Goal: Information Seeking & Learning: Learn about a topic

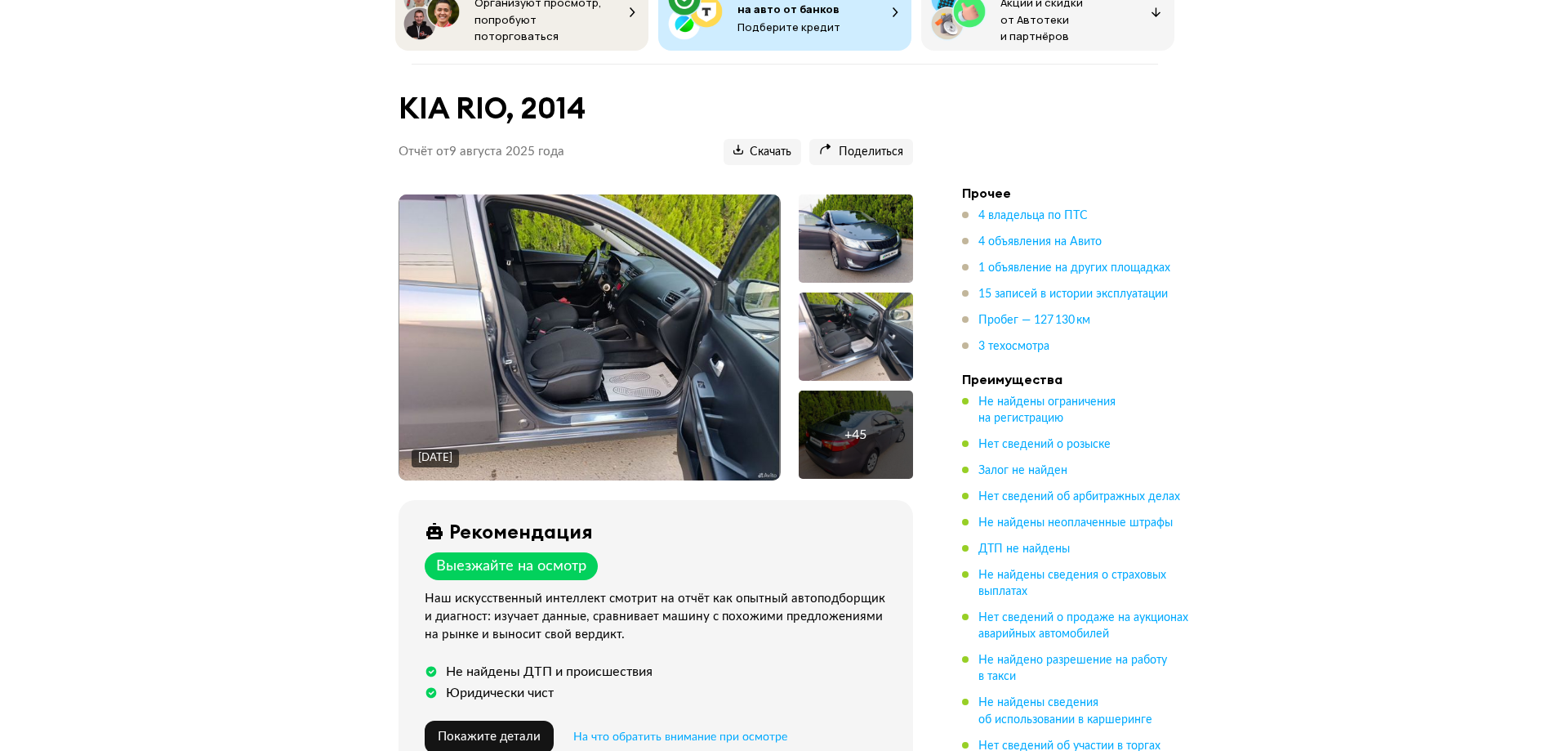
scroll to position [163, 0]
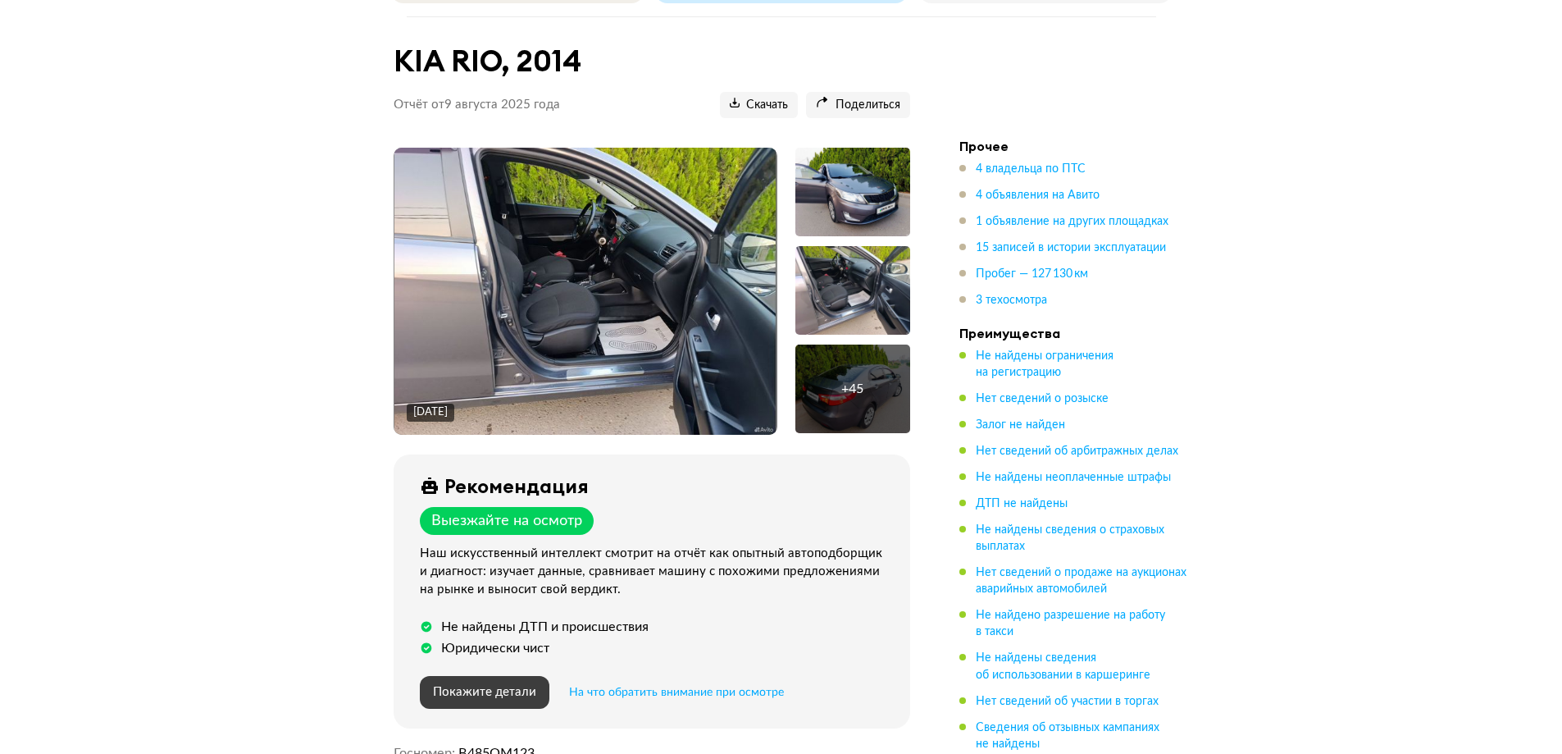
click at [472, 690] on span "Покажите детали" at bounding box center [484, 692] width 103 height 12
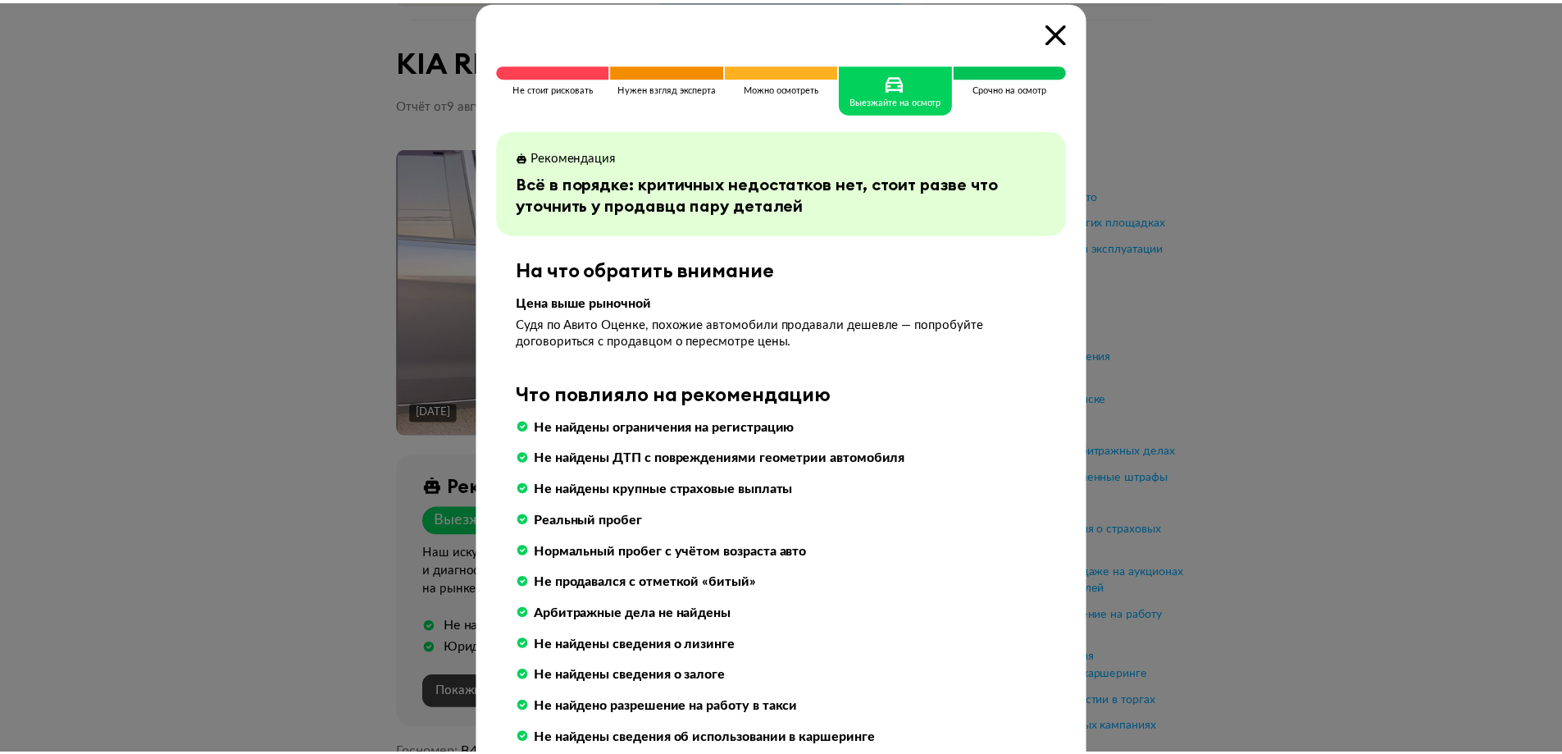
scroll to position [0, 0]
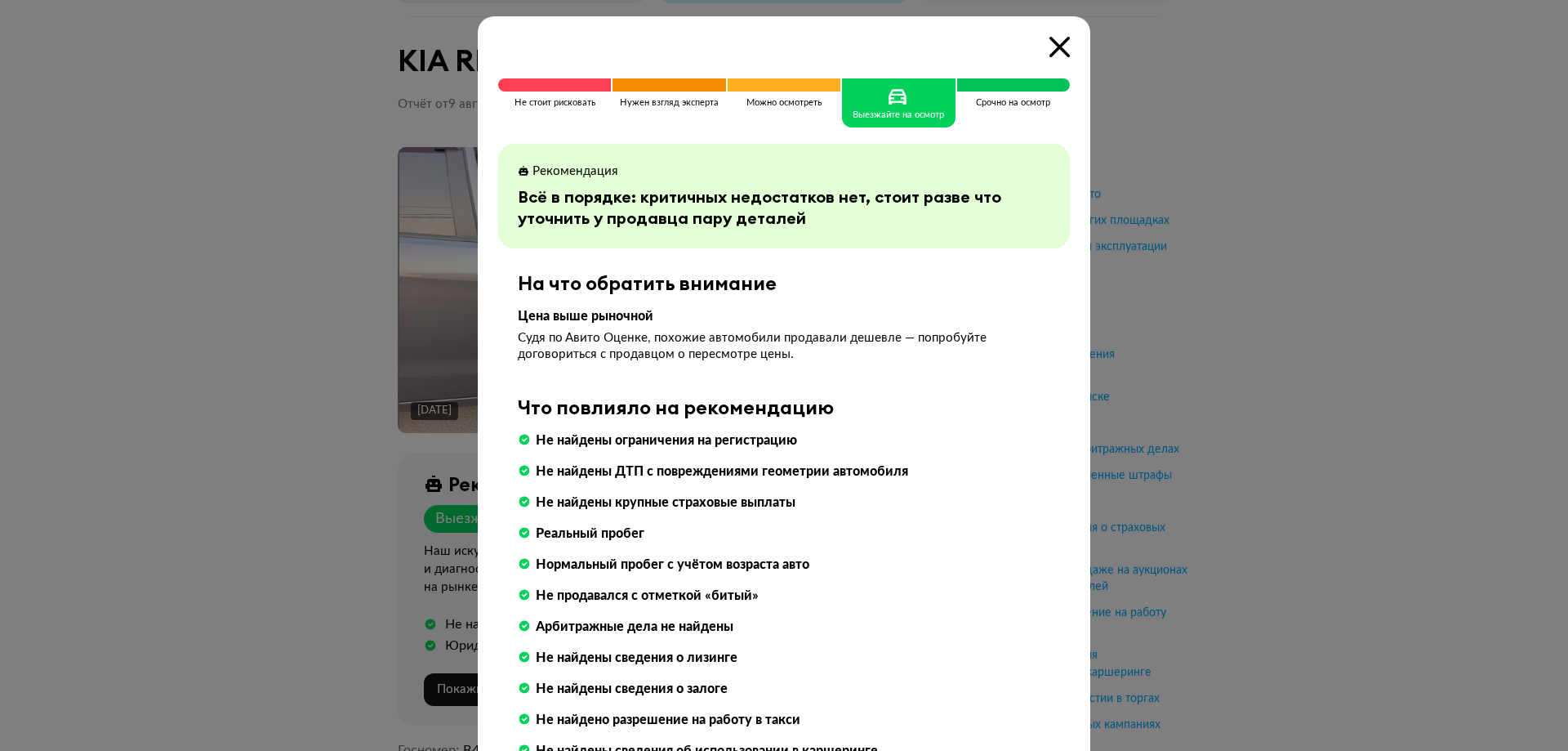
click at [1008, 85] on span at bounding box center [1012, 85] width 112 height 13
click at [1061, 39] on icon at bounding box center [1059, 47] width 21 height 21
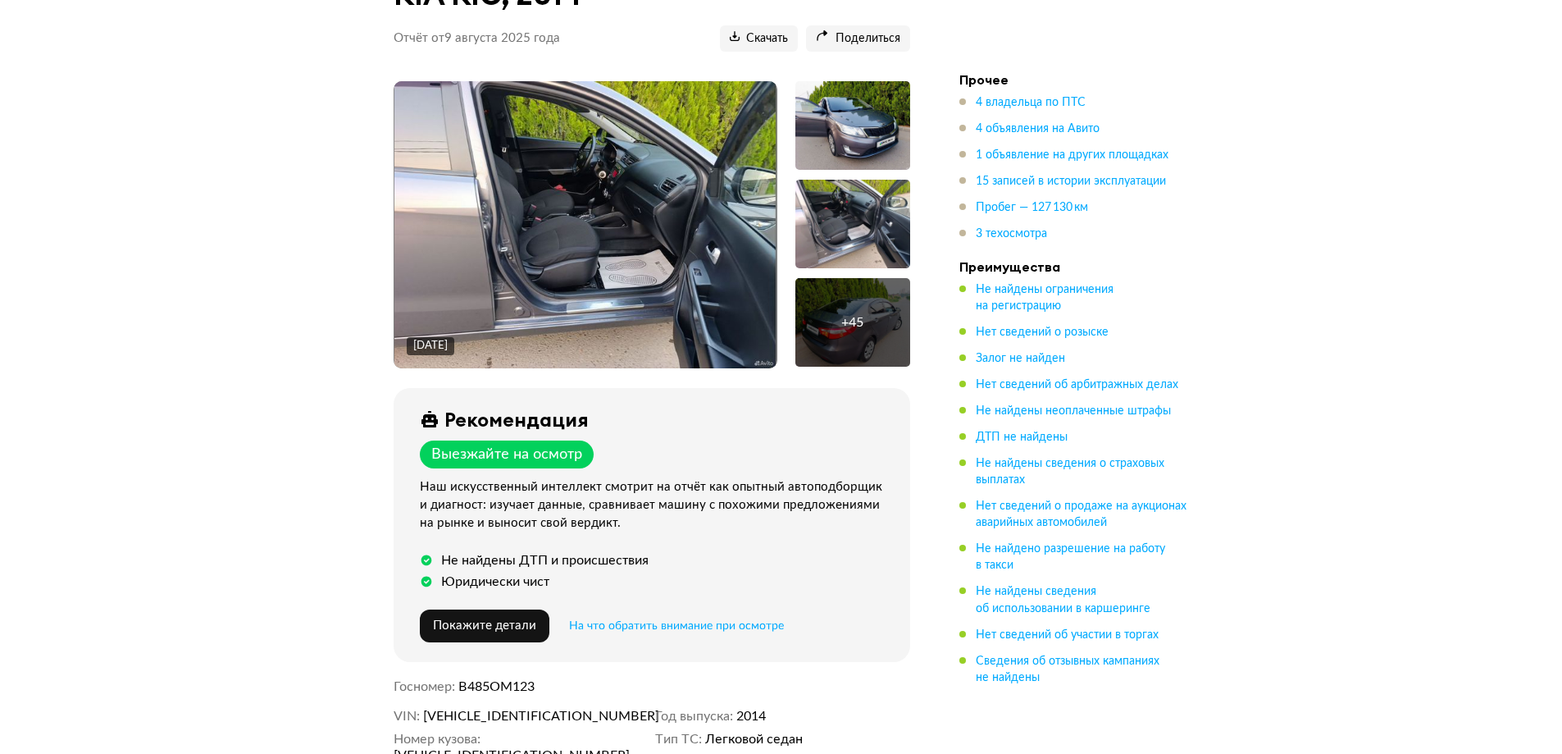
scroll to position [164, 0]
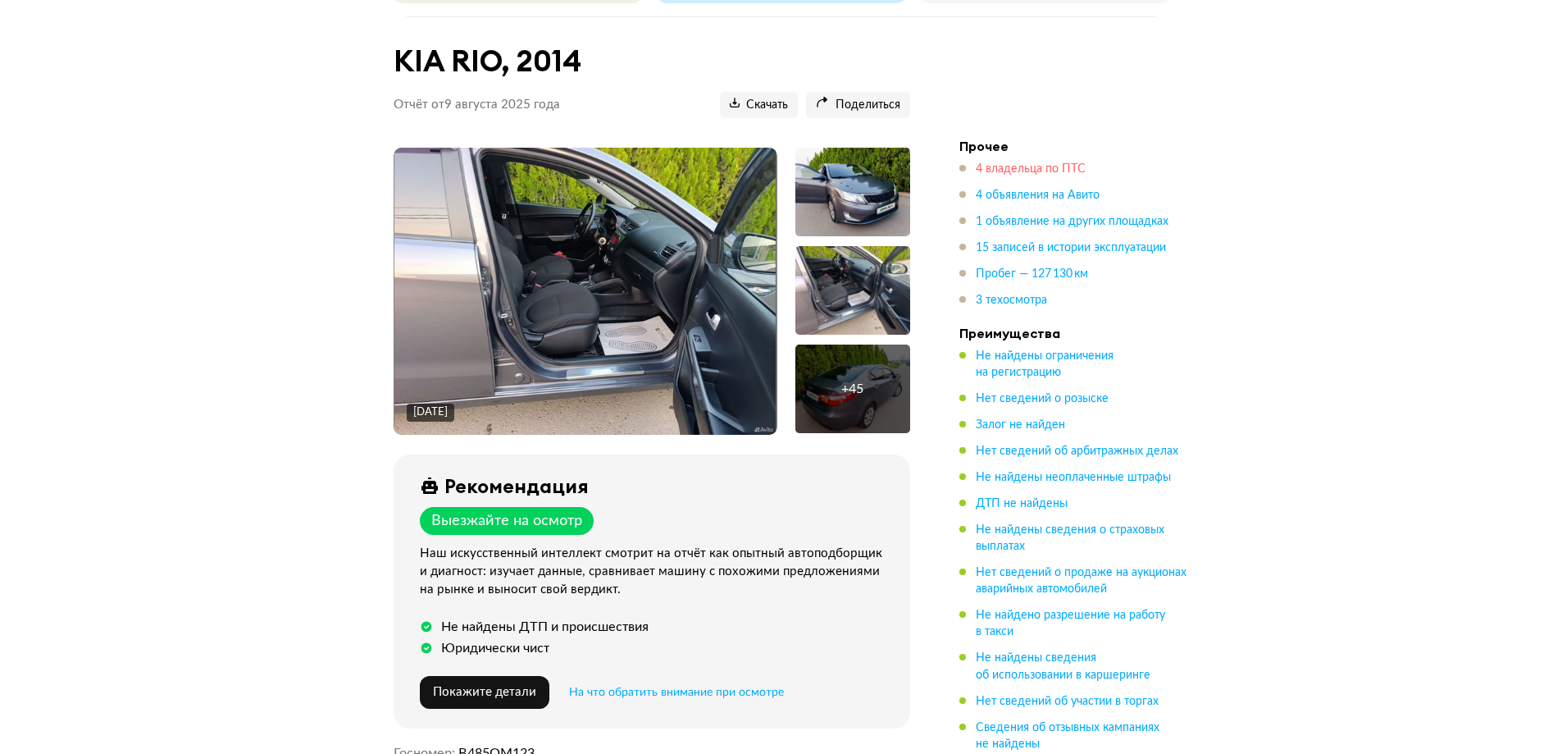
click at [1023, 163] on span "4 владельца по ПТС" at bounding box center [1031, 168] width 110 height 11
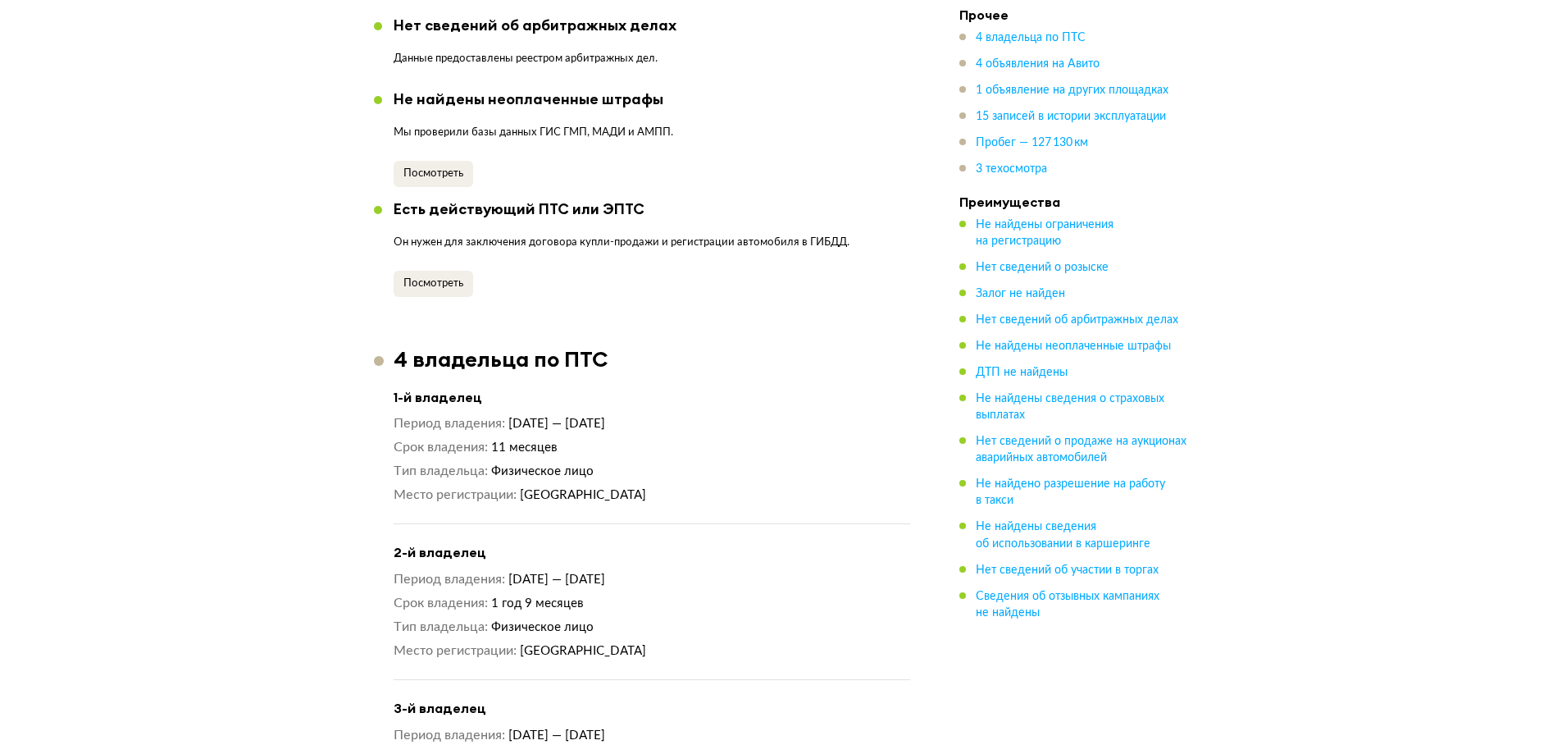
scroll to position [1884, 0]
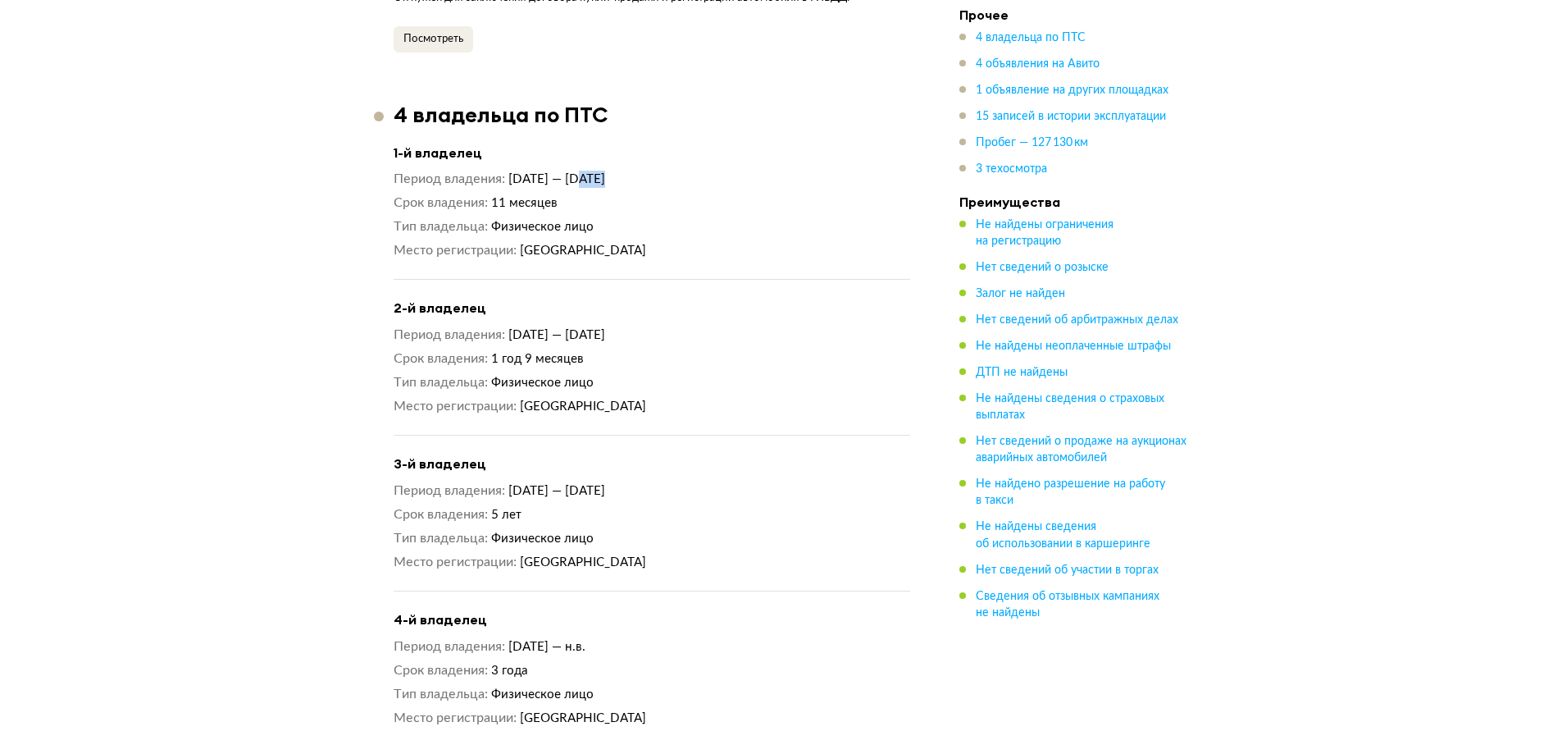
drag, startPoint x: 578, startPoint y: 158, endPoint x: 605, endPoint y: 161, distance: 27.2
click at [605, 173] on span "[DATE] — [DATE]" at bounding box center [556, 179] width 97 height 12
click at [637, 116] on article "4 владельца по ПТС 1-й владелец Период владения 26 октября 2014 — 28 сентября 2…" at bounding box center [652, 414] width 556 height 624
drag, startPoint x: 510, startPoint y: 157, endPoint x: 601, endPoint y: 166, distance: 91.6
click at [601, 173] on span "[DATE] — [DATE]" at bounding box center [556, 179] width 97 height 12
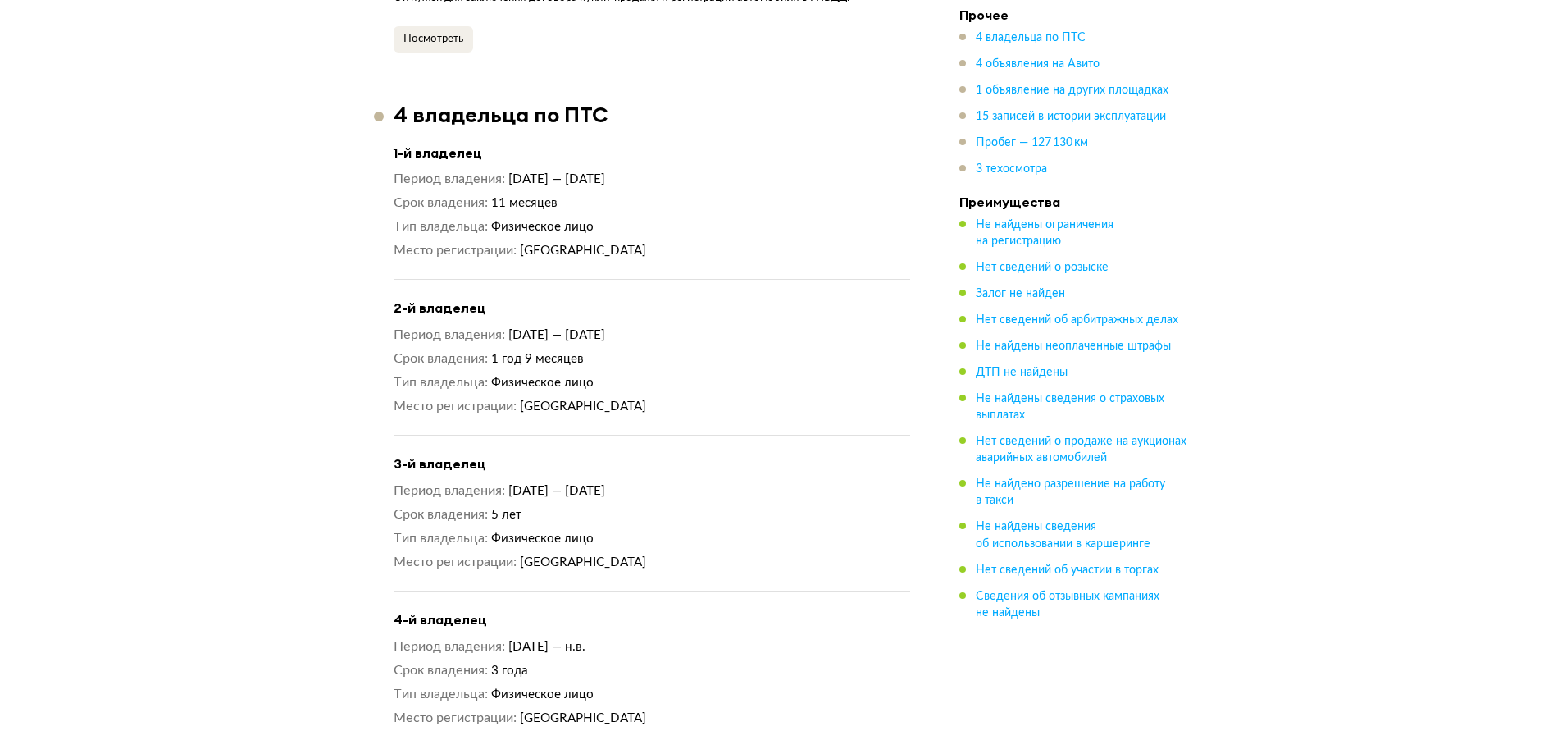
click at [617, 194] on dd "11 месяцев" at bounding box center [700, 202] width 419 height 17
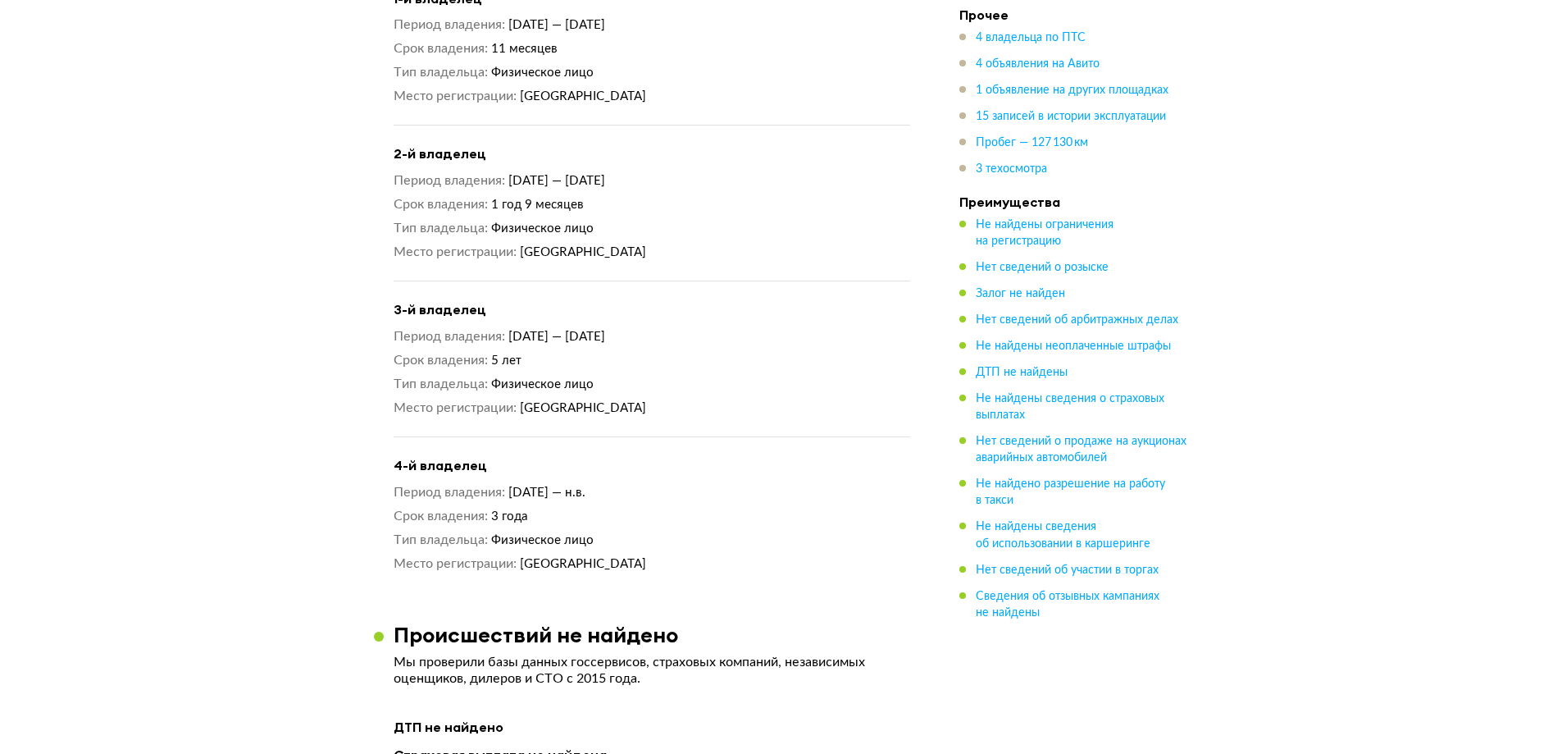
scroll to position [2048, 0]
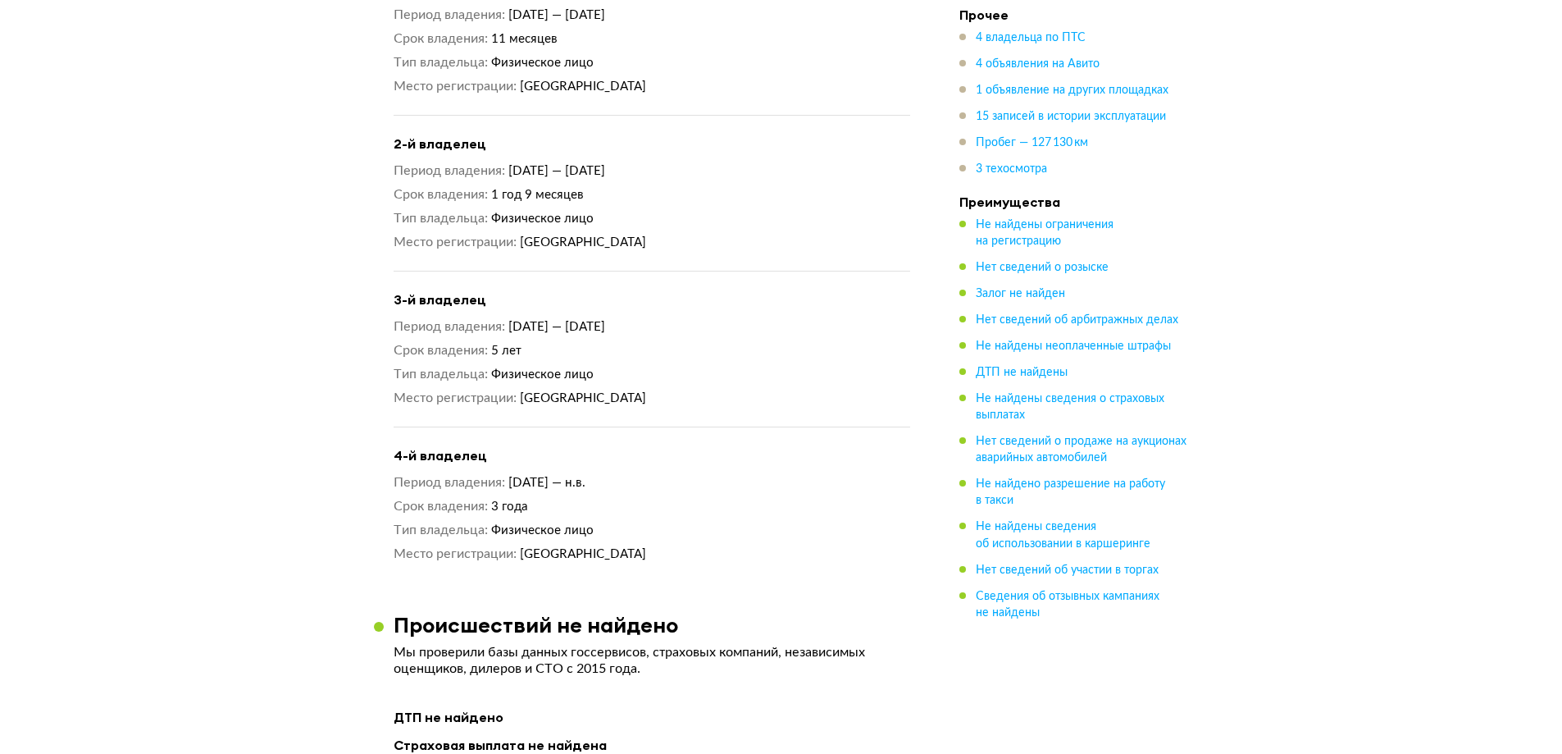
drag, startPoint x: 605, startPoint y: 453, endPoint x: 638, endPoint y: 453, distance: 32.8
click at [636, 474] on dd "[DATE] — н.в." at bounding box center [709, 482] width 402 height 17
click at [660, 447] on h4 "4-й владелец" at bounding box center [652, 455] width 517 height 17
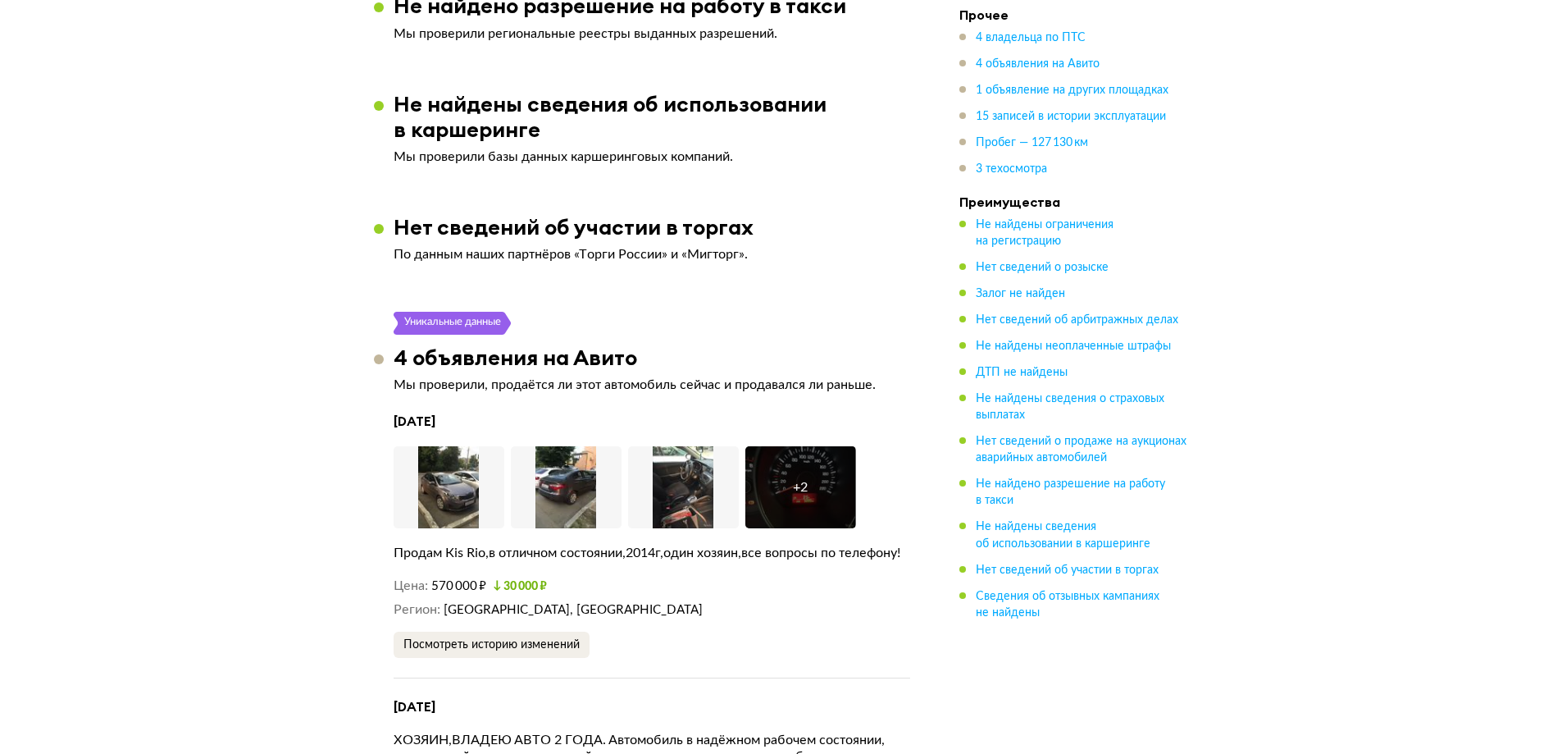
scroll to position [3114, 0]
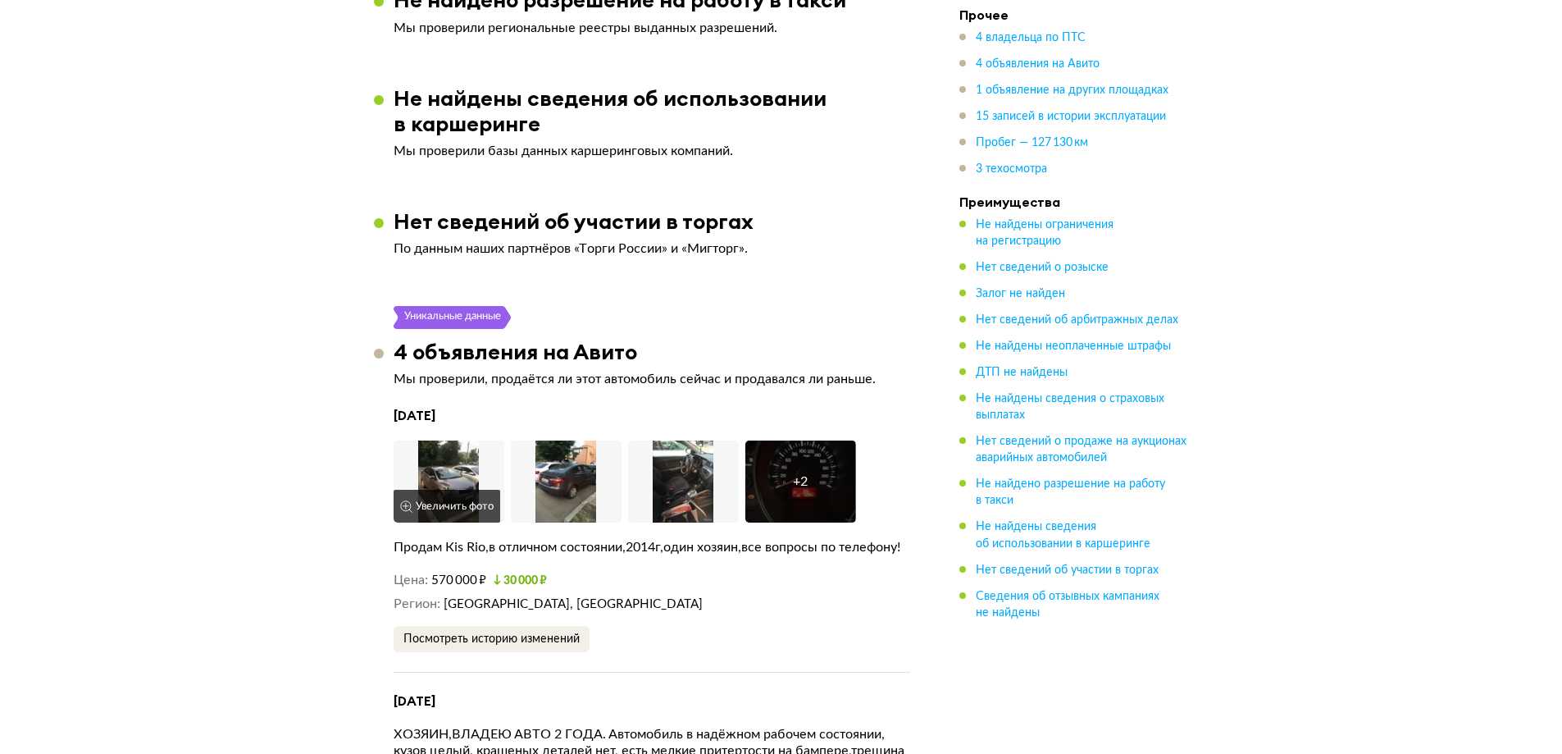
click at [444, 440] on img at bounding box center [449, 481] width 111 height 82
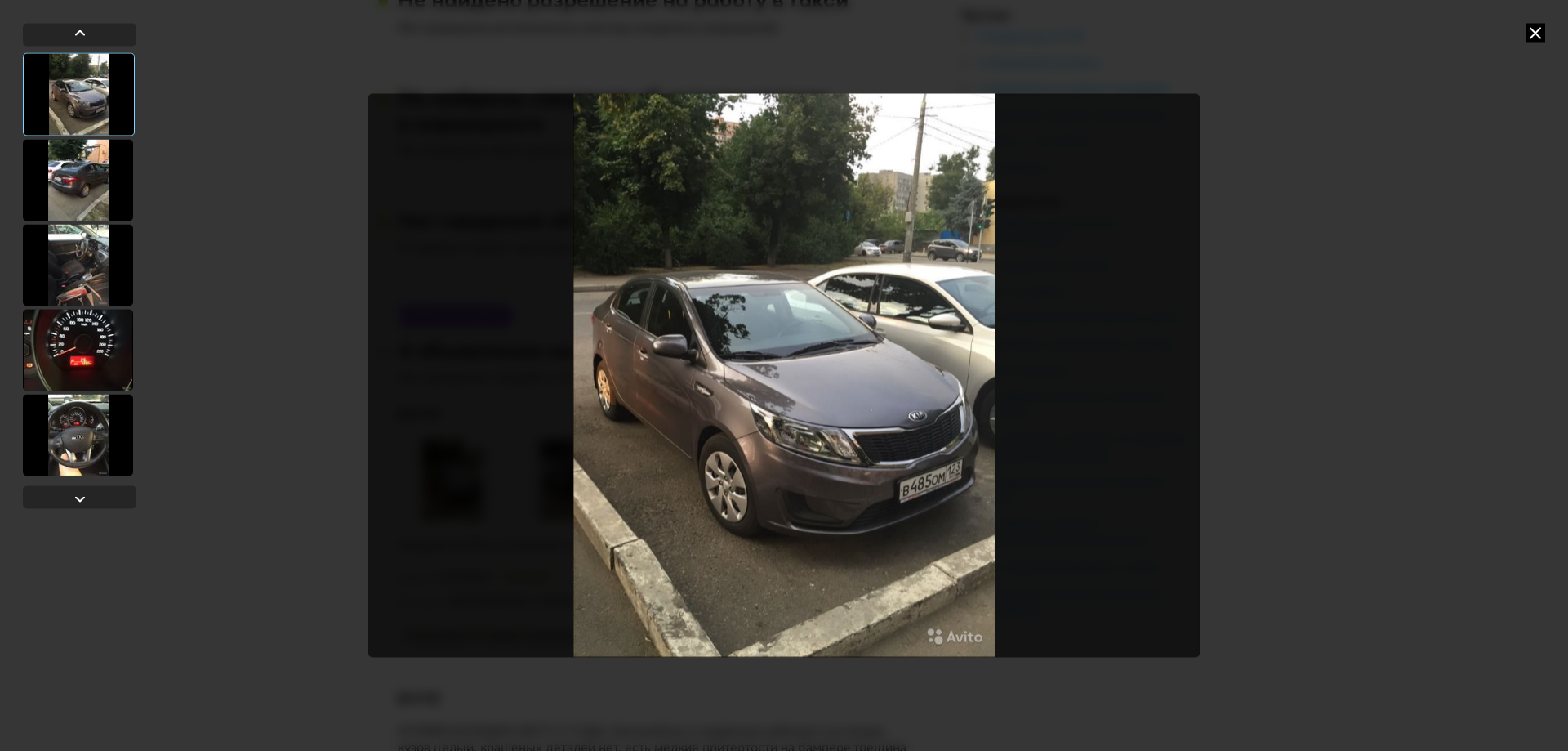
click at [85, 177] on div at bounding box center [78, 179] width 111 height 82
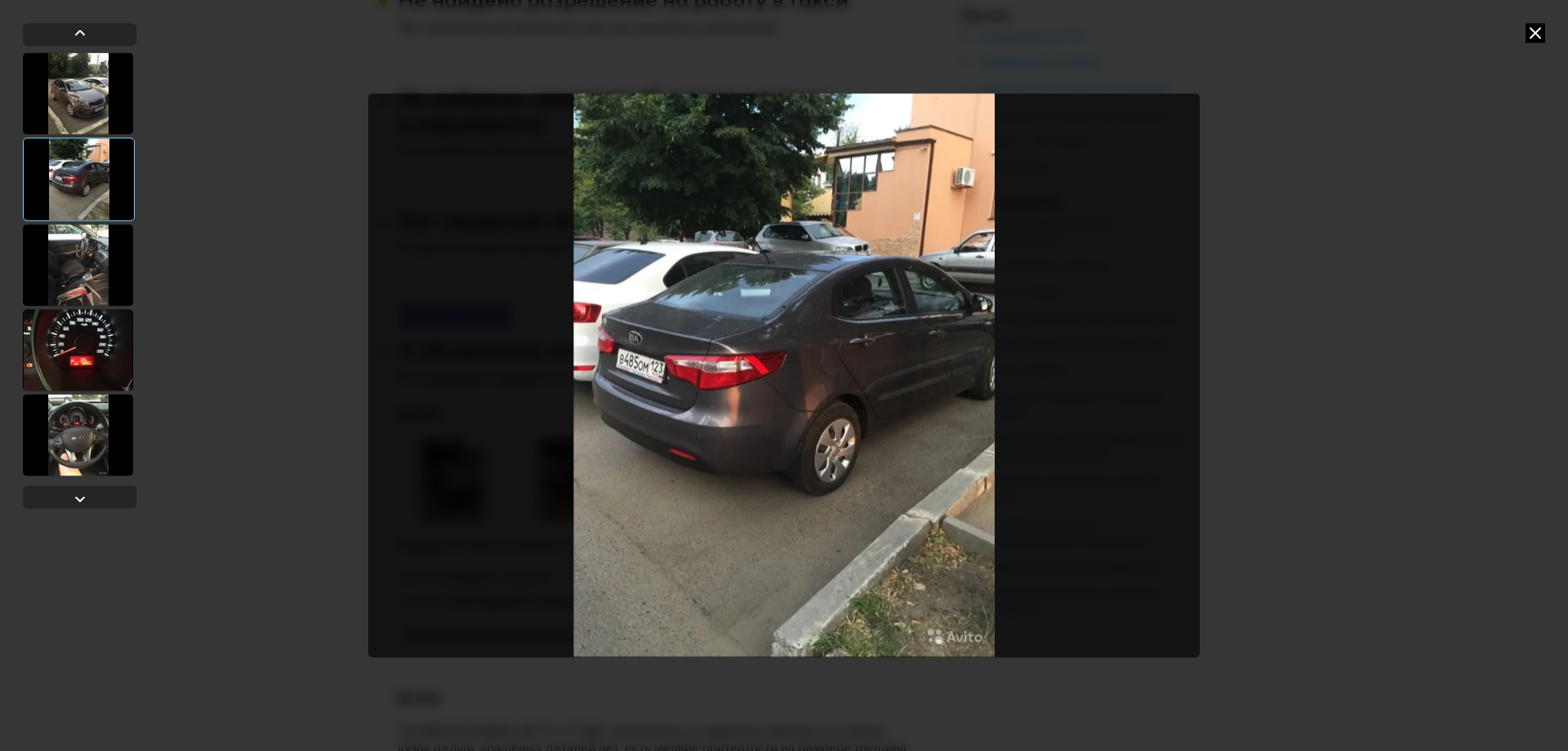
click at [84, 265] on div at bounding box center [78, 265] width 111 height 82
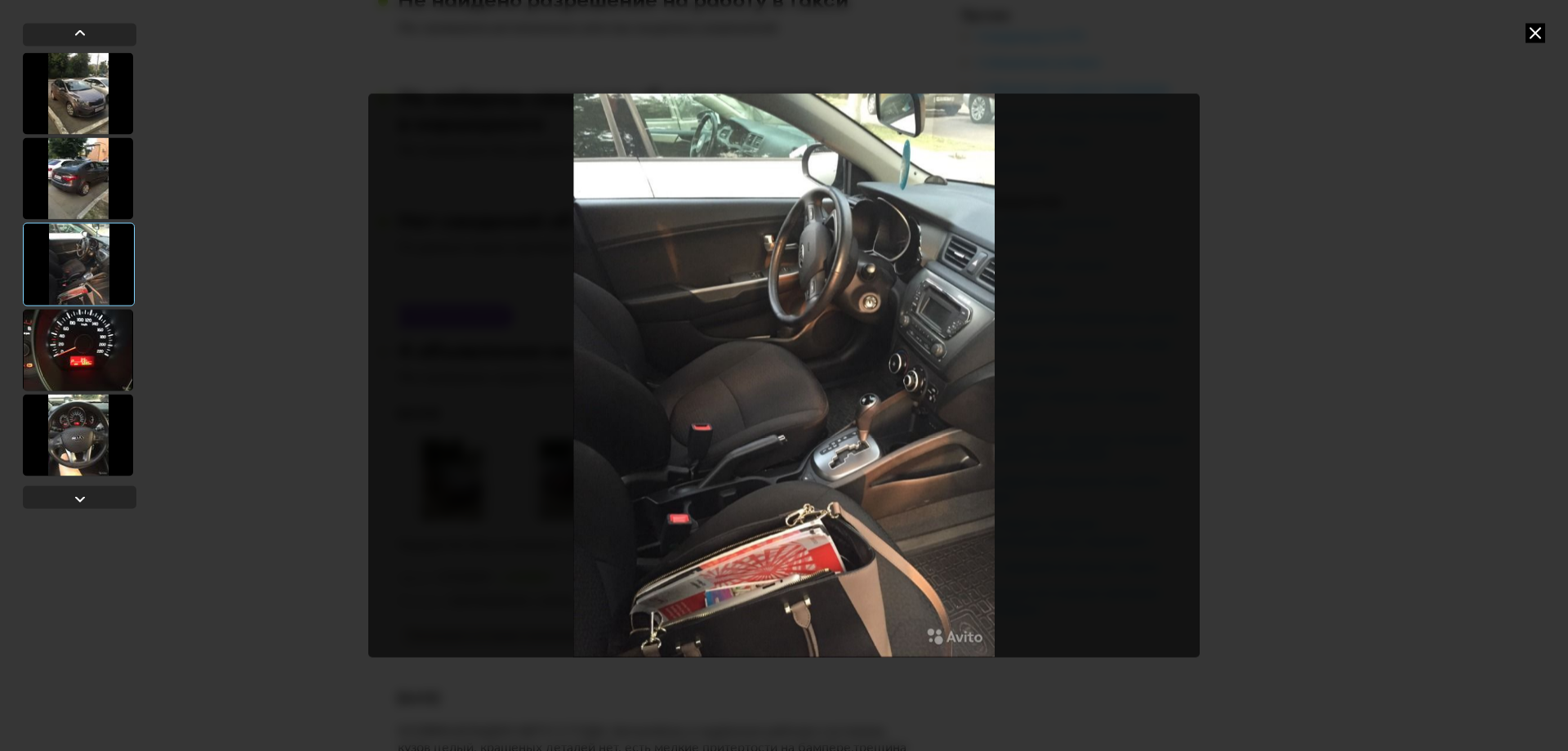
click at [81, 327] on div at bounding box center [78, 350] width 111 height 82
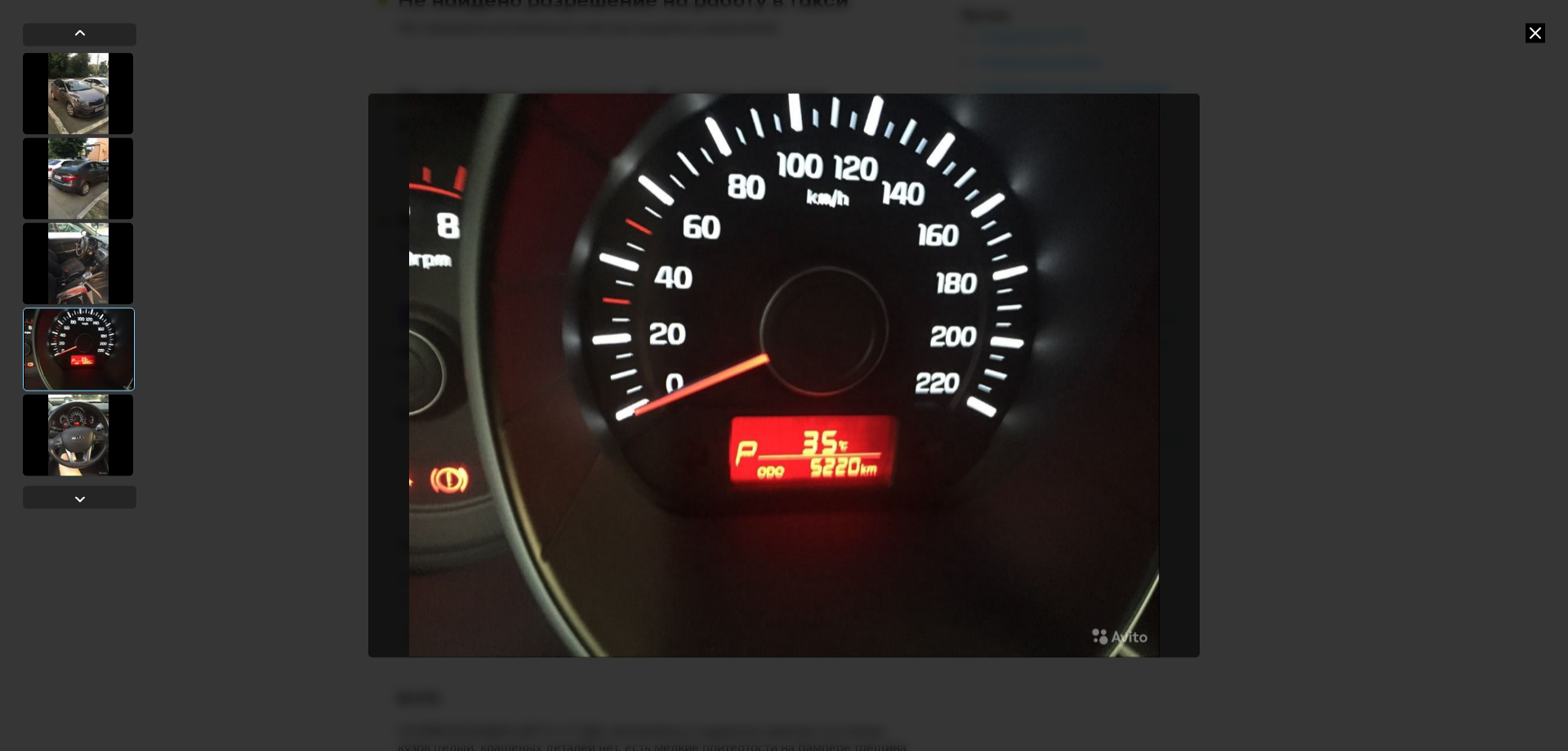
click at [89, 431] on div at bounding box center [78, 434] width 111 height 82
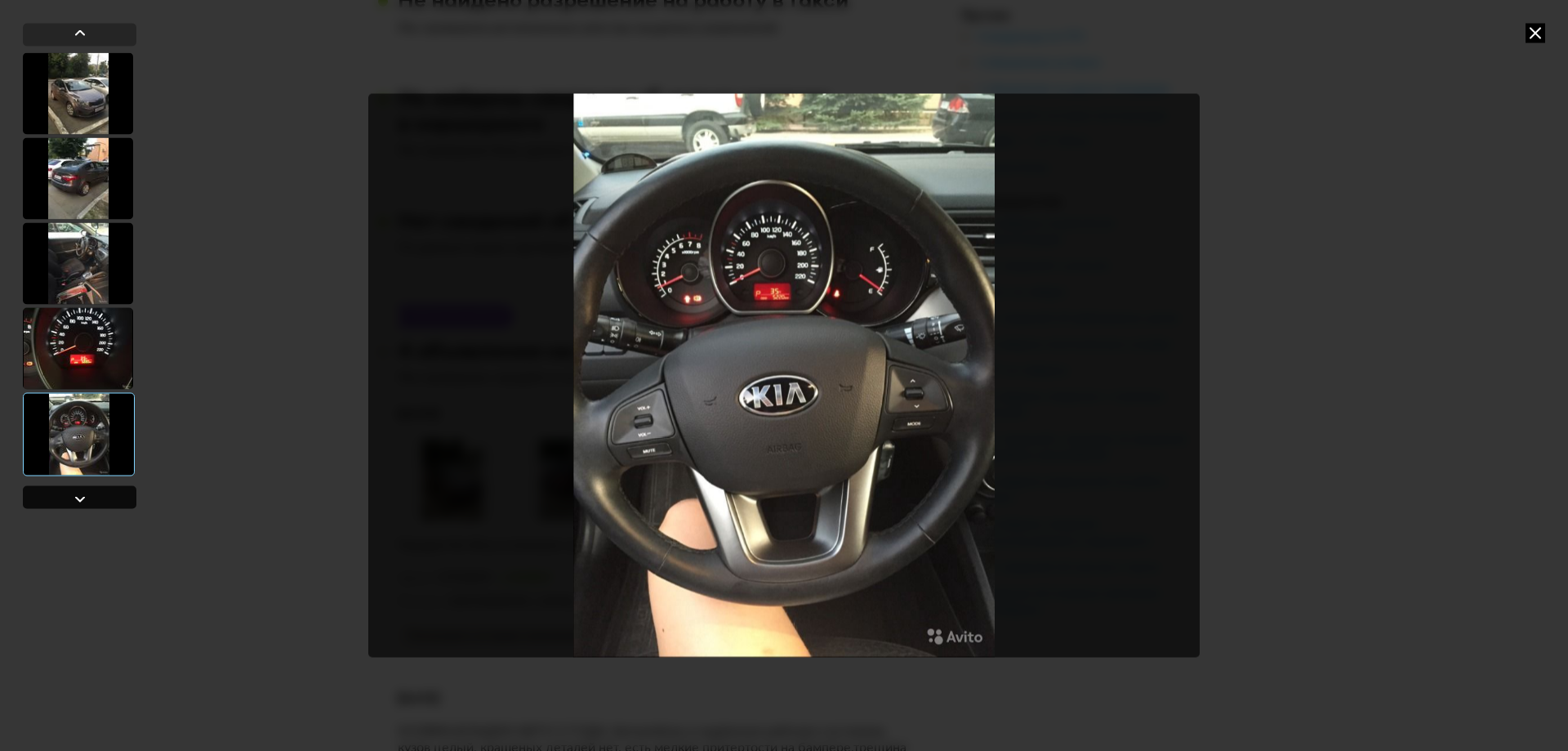
click at [95, 501] on div at bounding box center [80, 496] width 113 height 23
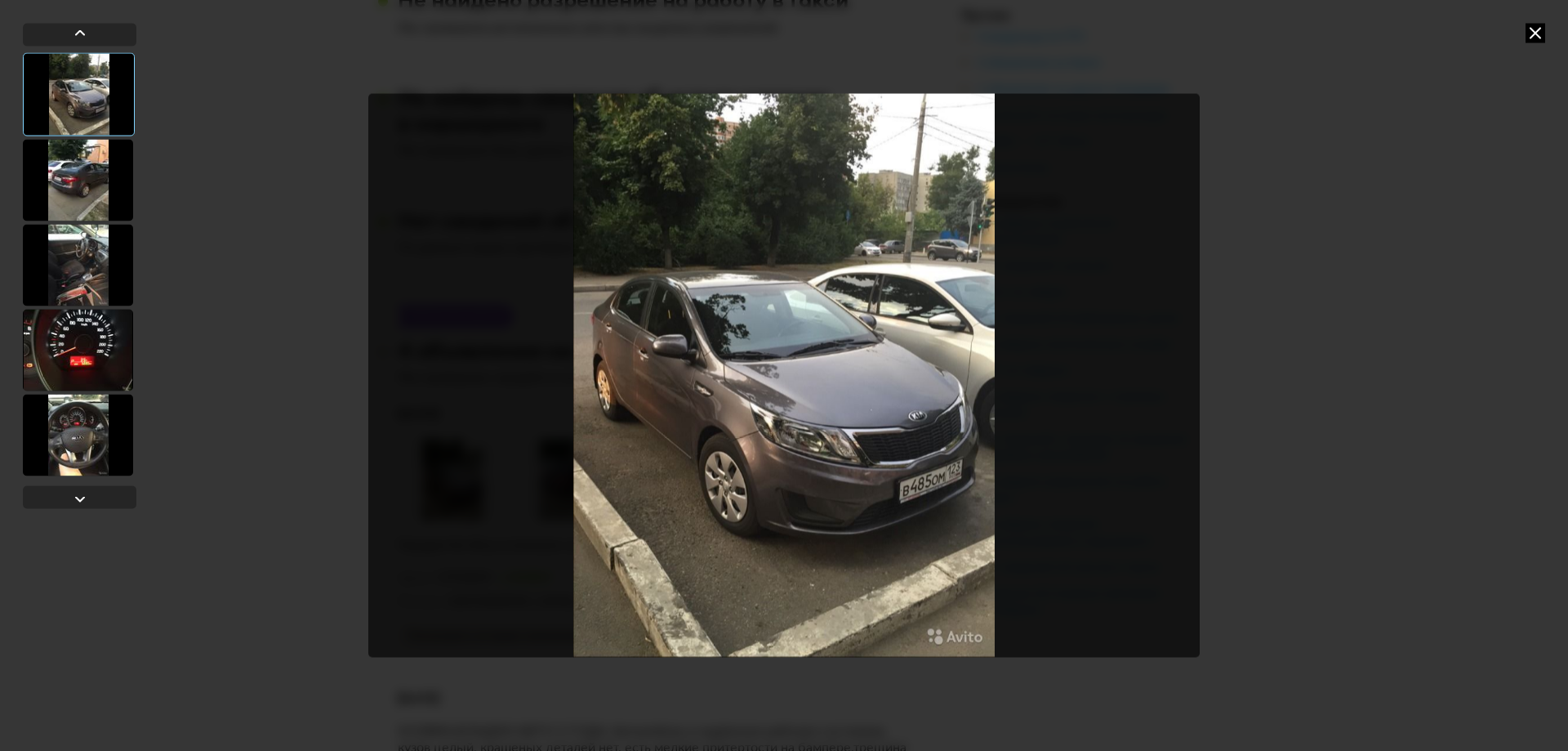
click at [90, 428] on div at bounding box center [78, 434] width 111 height 82
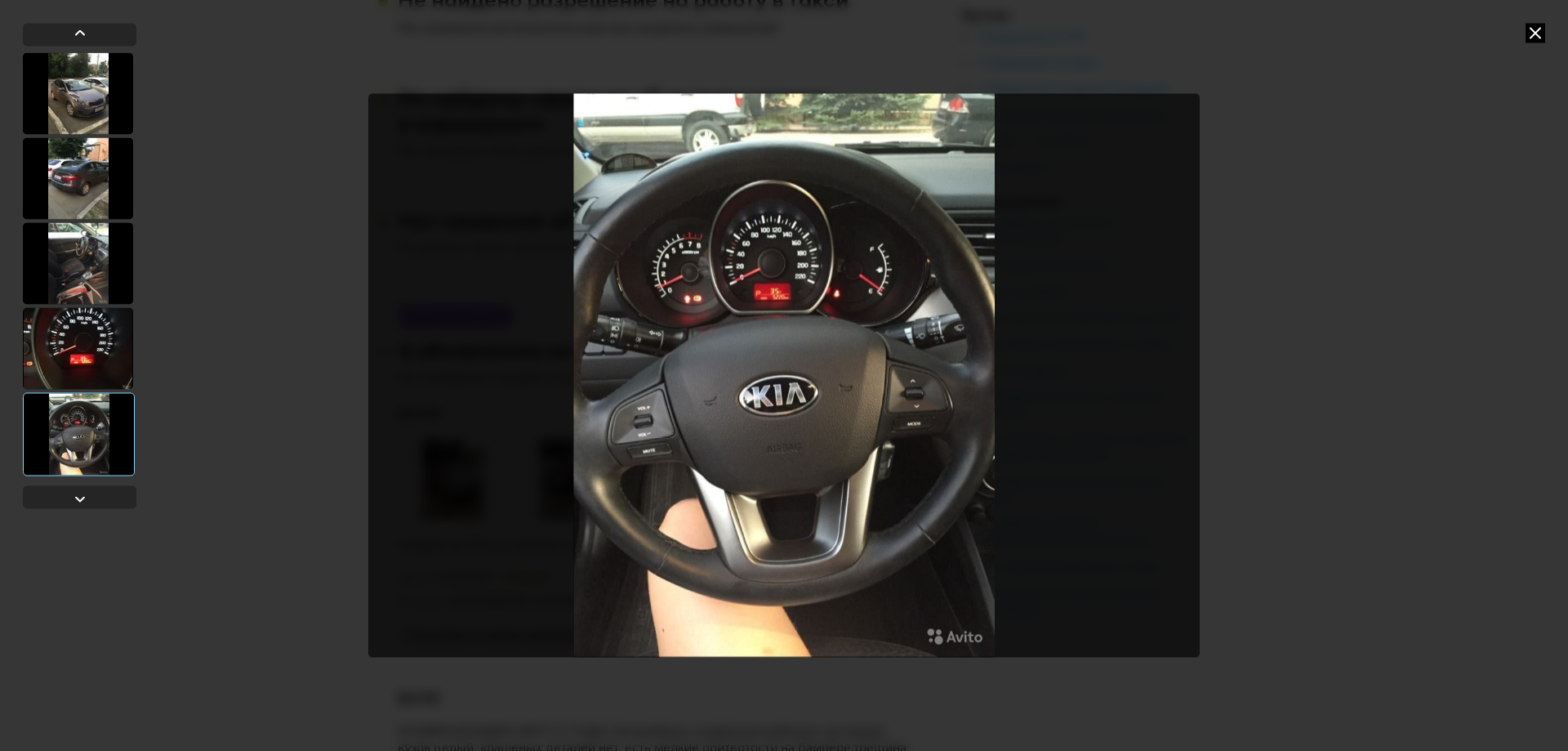
click at [1241, 347] on div at bounding box center [784, 376] width 1568 height 751
click at [1535, 25] on icon at bounding box center [1535, 33] width 20 height 20
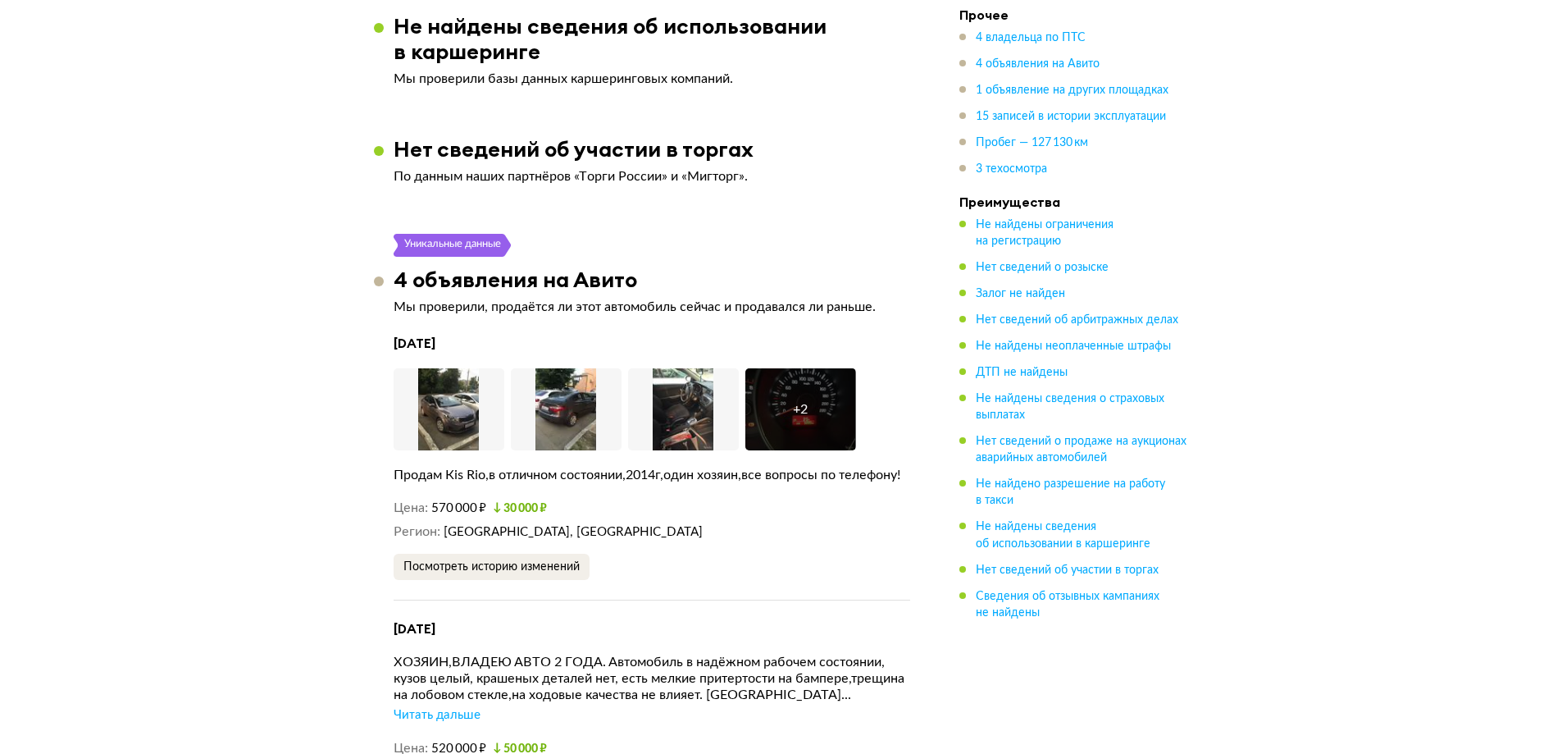
scroll to position [3196, 0]
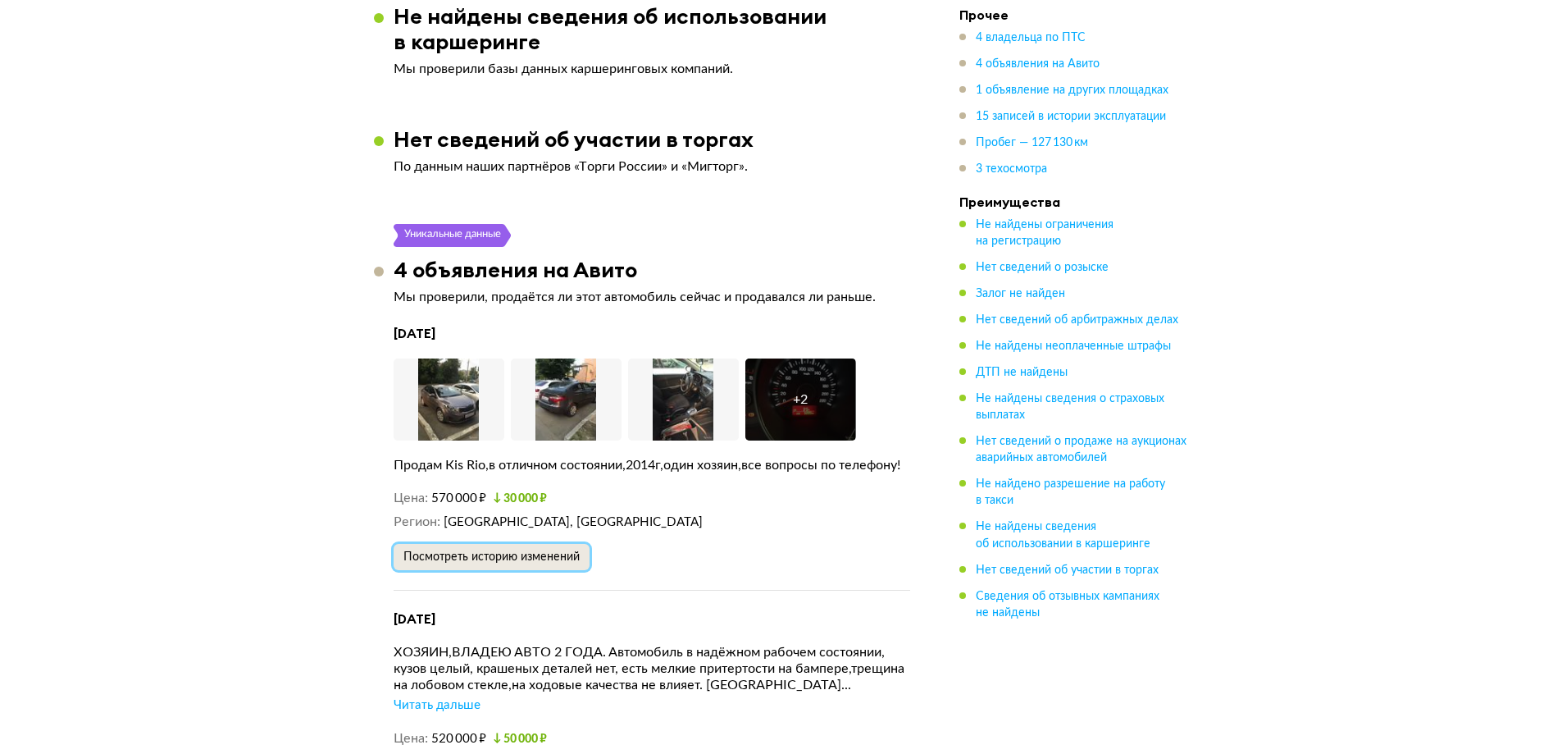
click at [571, 551] on span "Посмотреть историю изменений" at bounding box center [491, 556] width 176 height 11
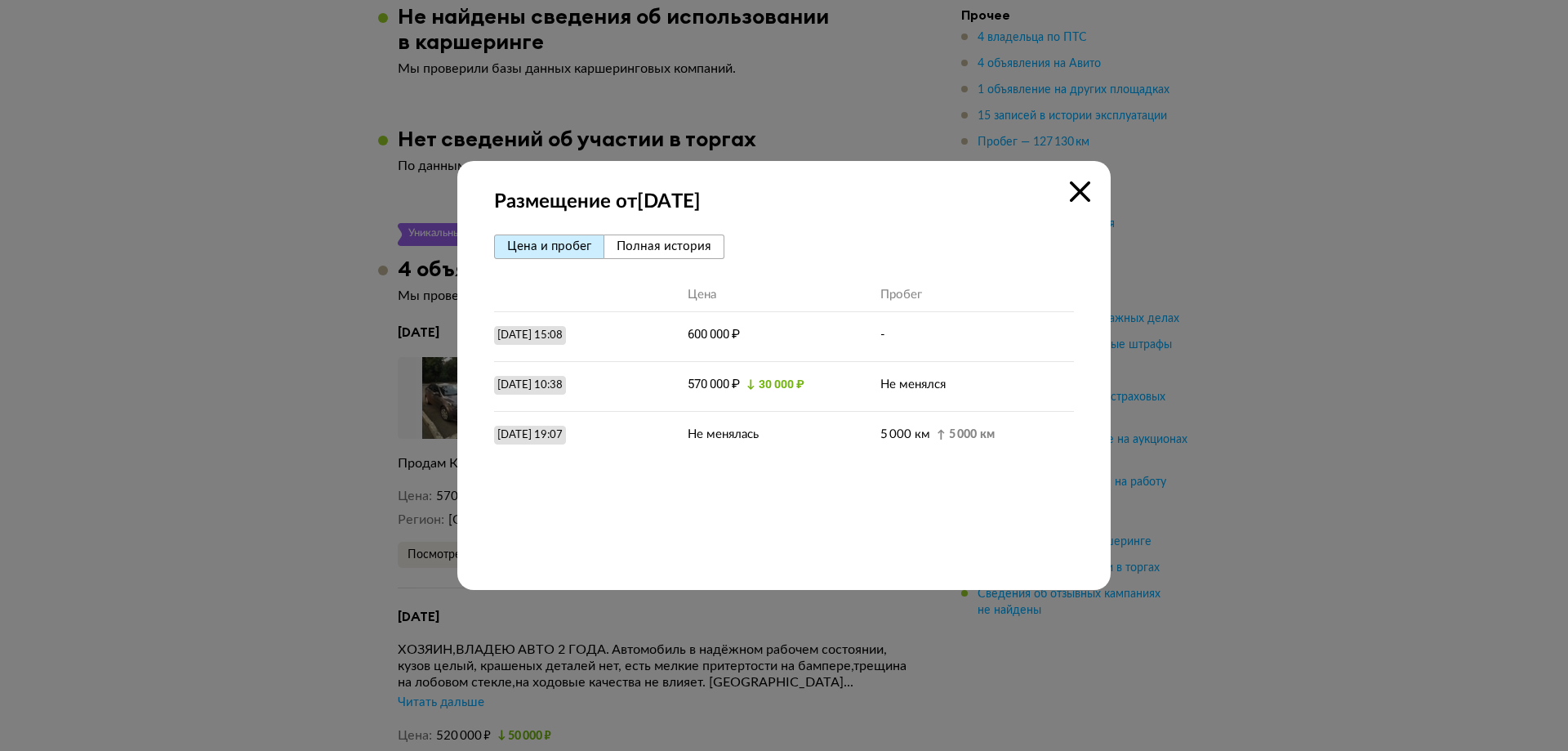
click at [641, 242] on span "Полная история" at bounding box center [663, 246] width 95 height 12
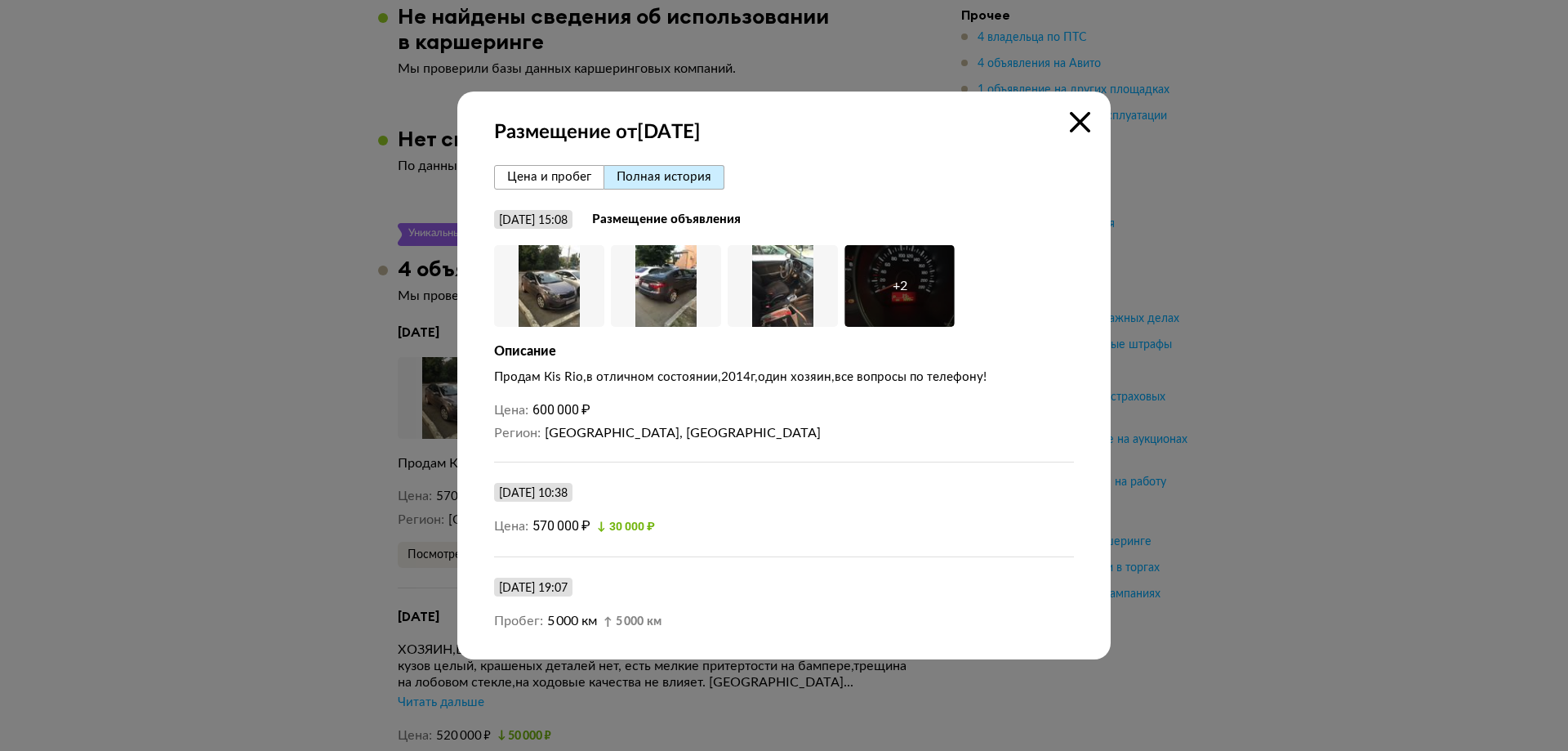
click at [1079, 116] on icon at bounding box center [1079, 122] width 21 height 21
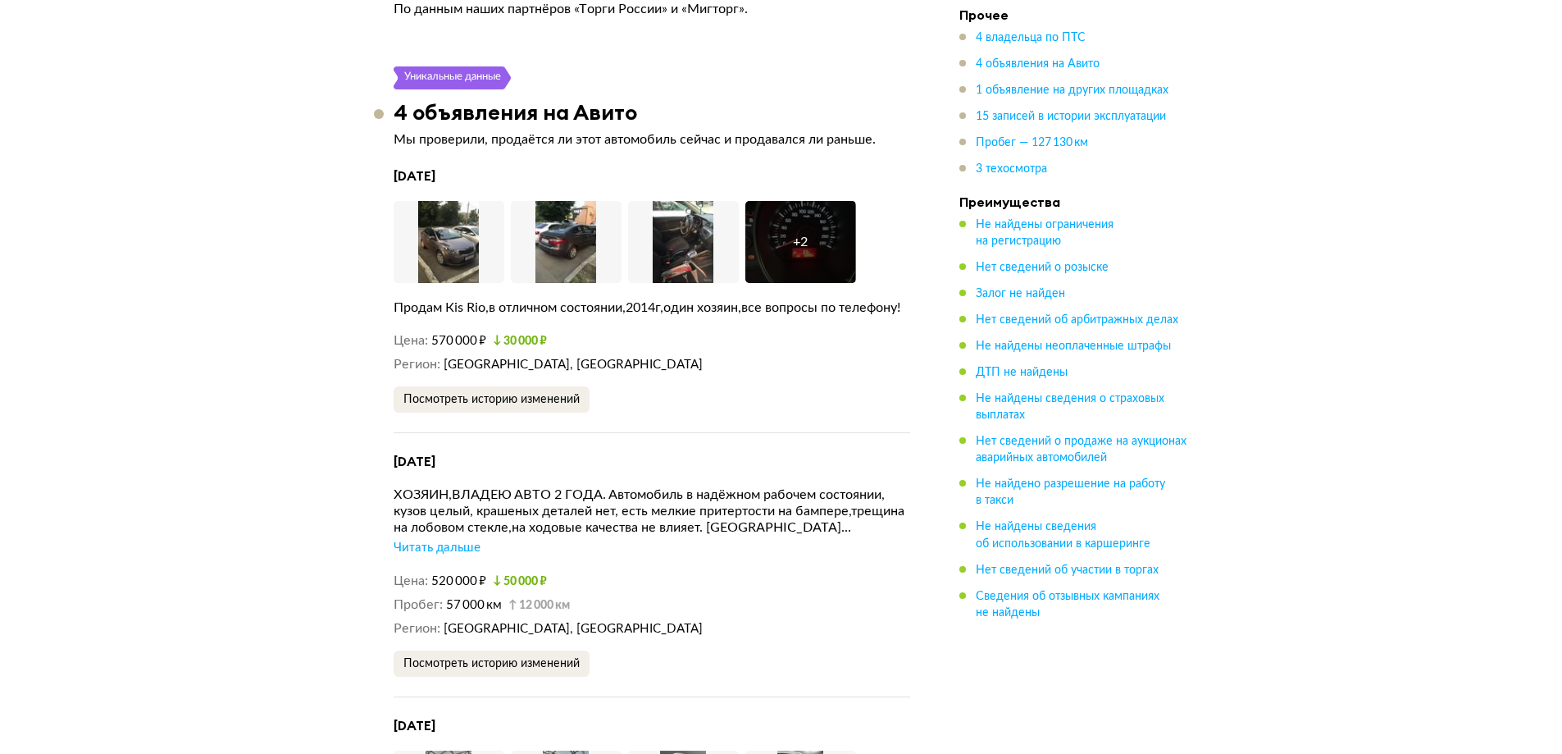
scroll to position [3360, 0]
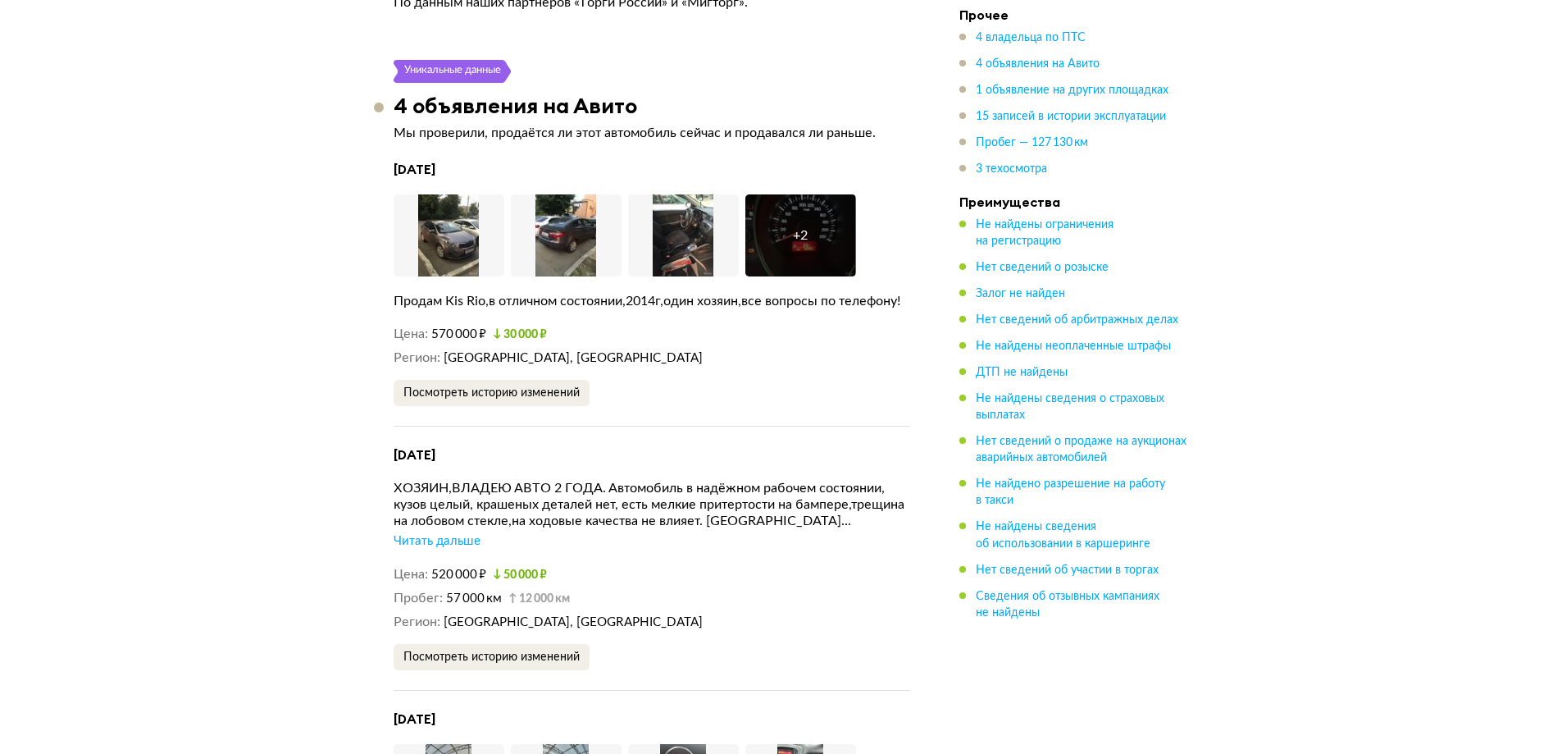
click at [463, 533] on div "Читать дальше" at bounding box center [437, 541] width 87 height 16
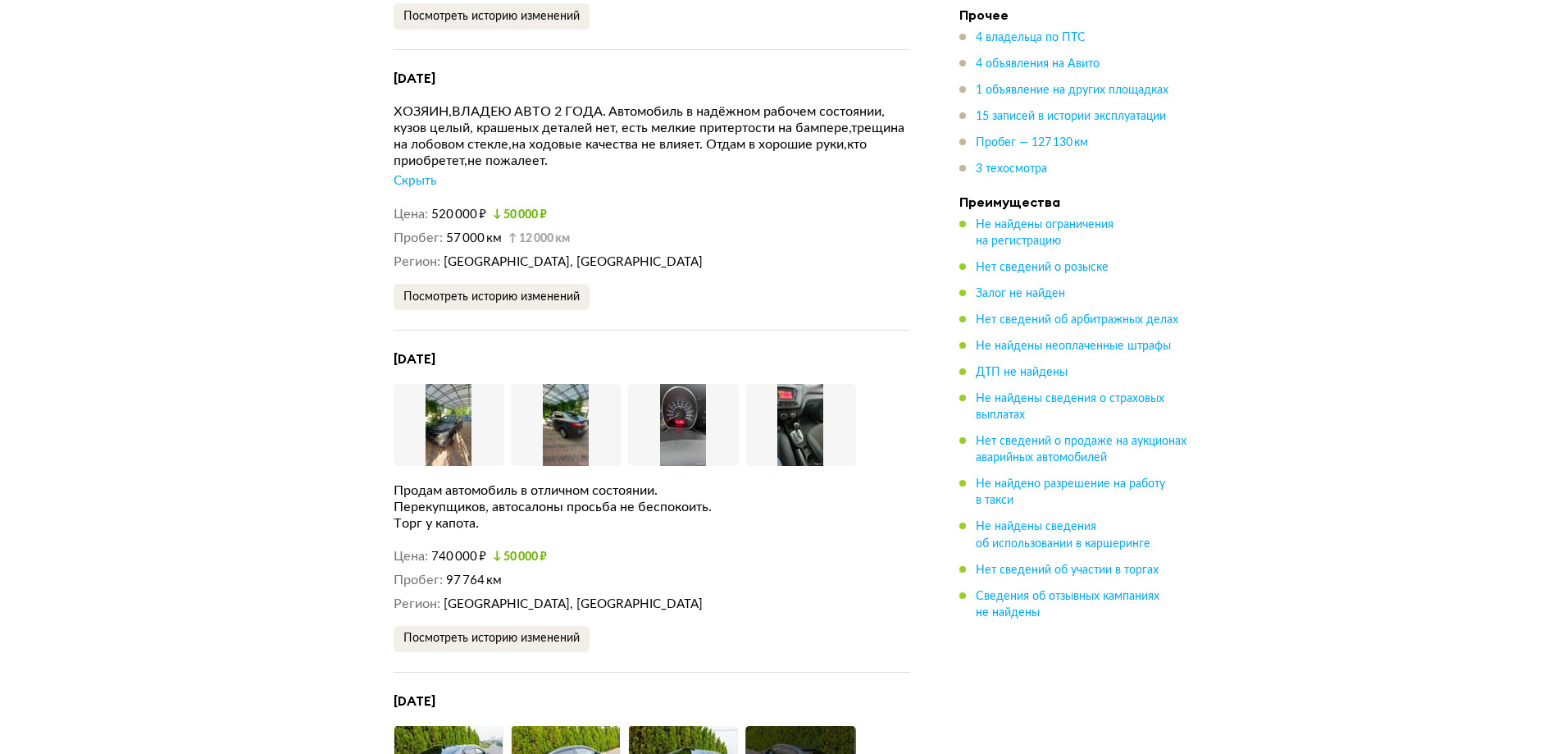
scroll to position [3770, 0]
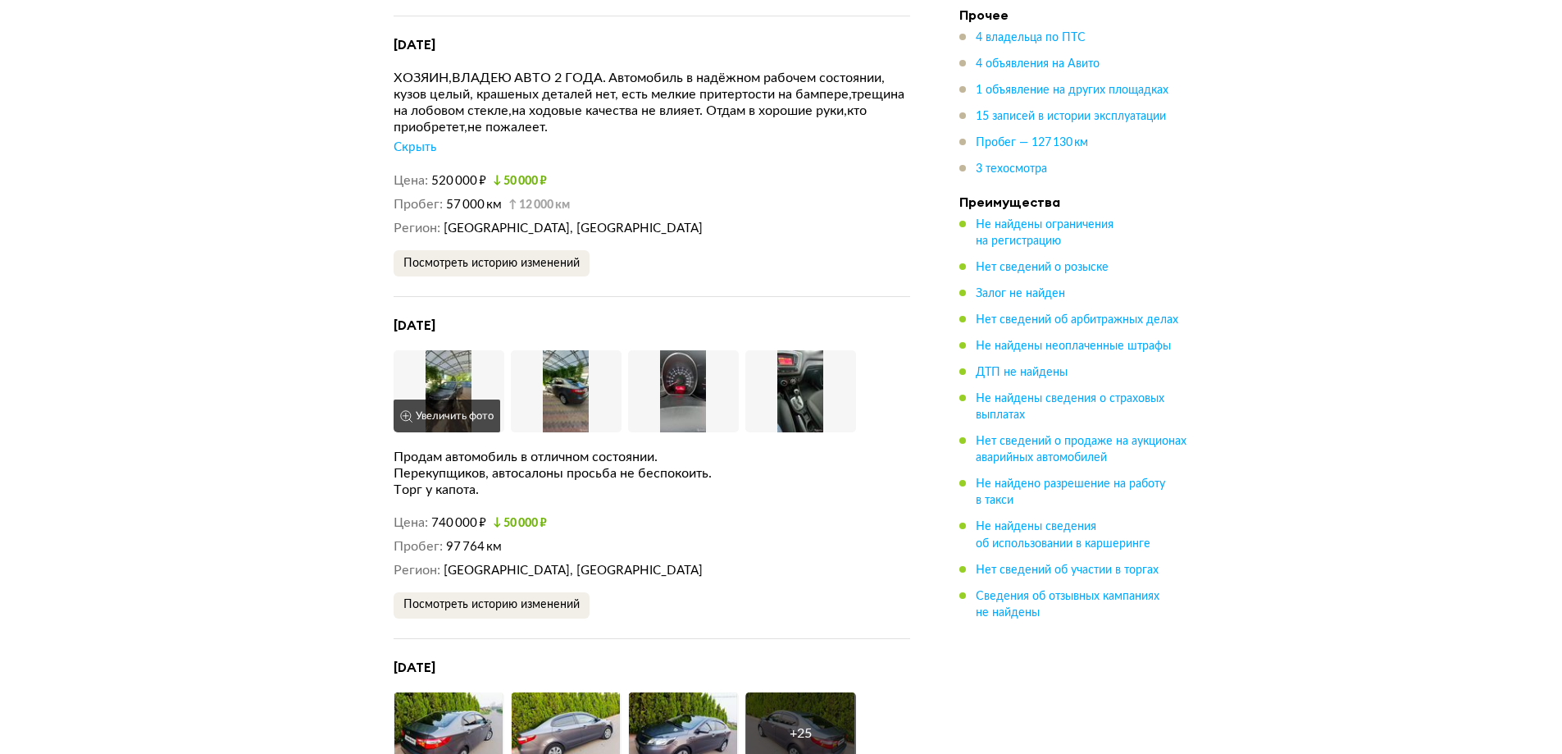
click at [450, 399] on button "Увеличить фото" at bounding box center [447, 415] width 107 height 33
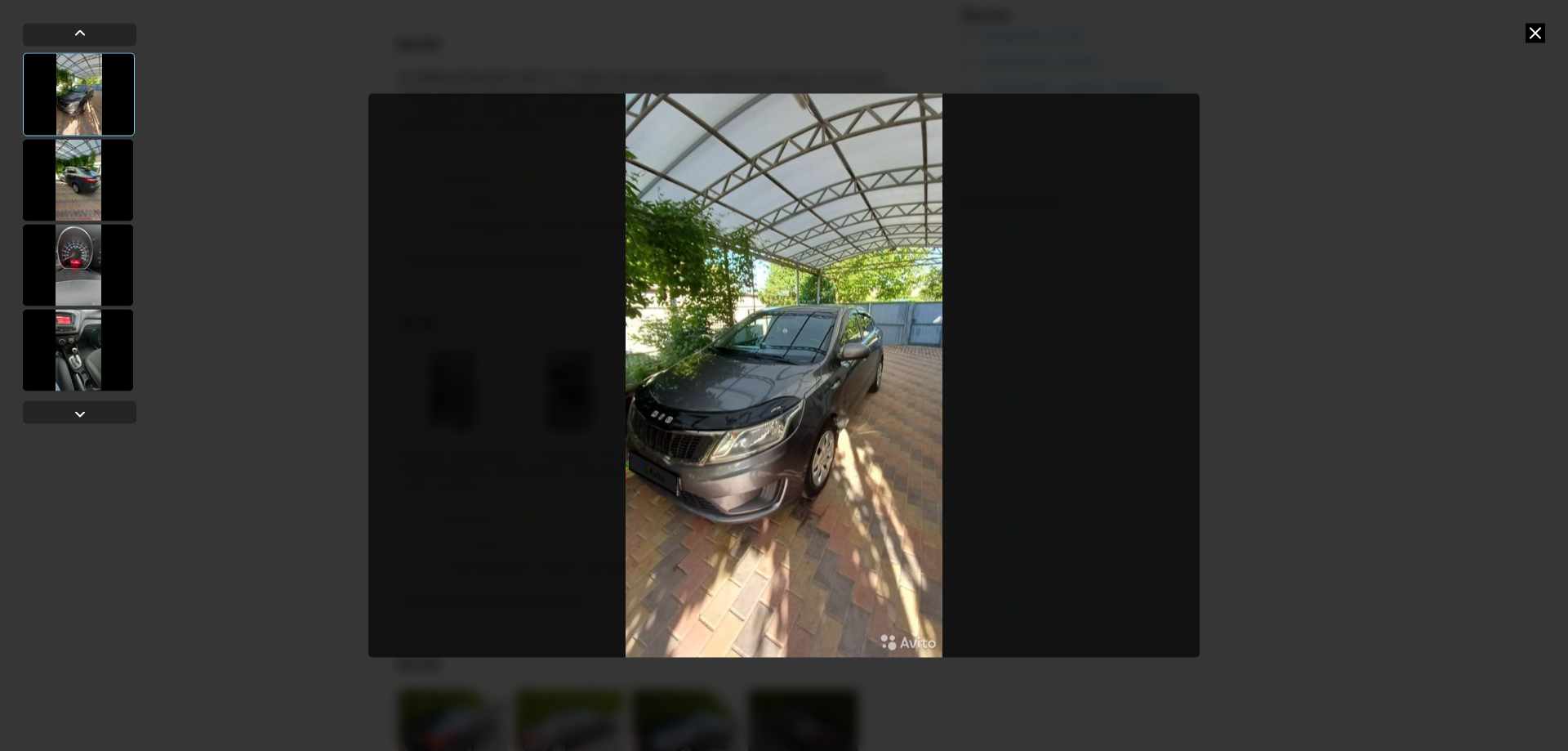
click at [98, 189] on div at bounding box center [78, 179] width 111 height 82
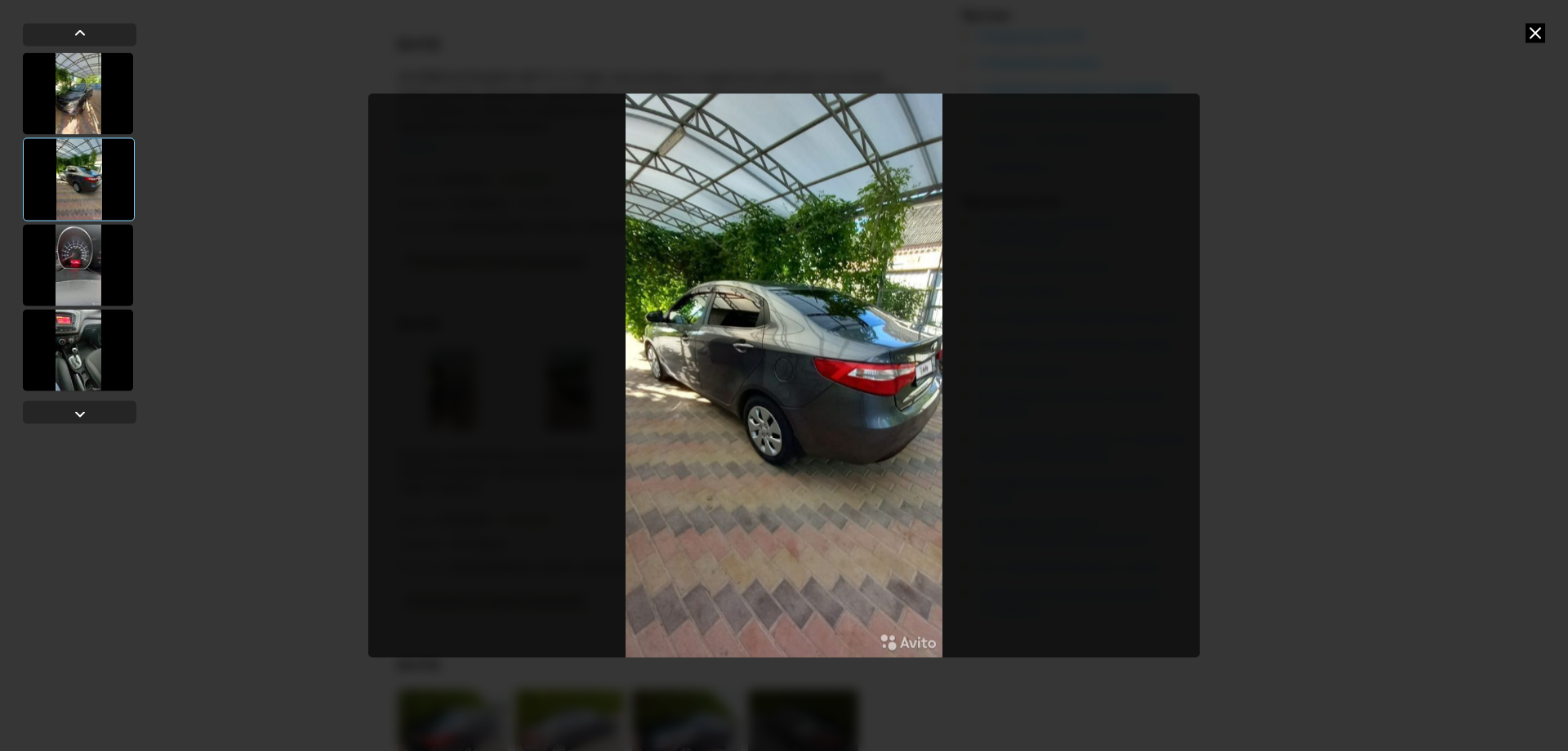
click at [97, 247] on div at bounding box center [78, 265] width 111 height 82
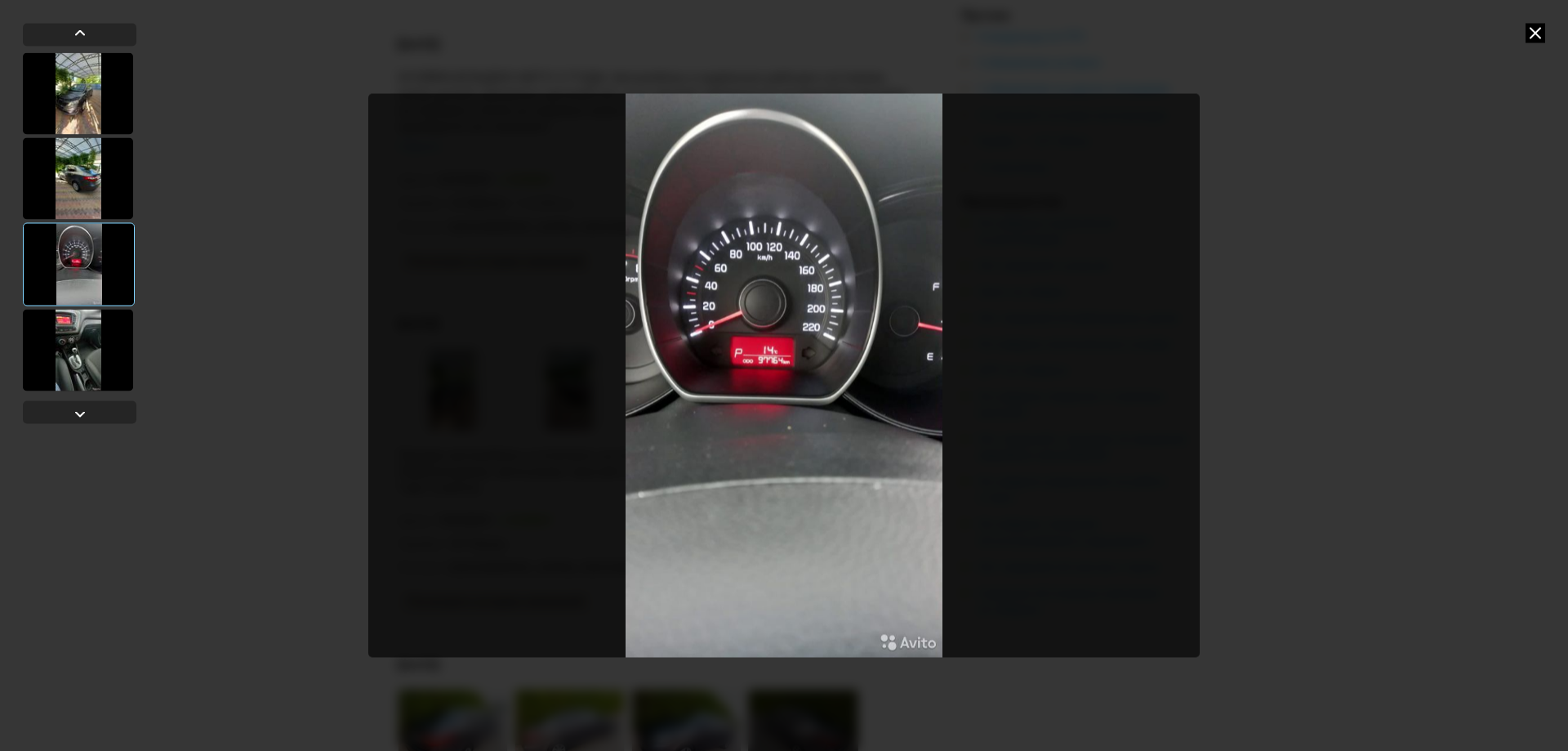
click at [97, 334] on div at bounding box center [78, 350] width 111 height 82
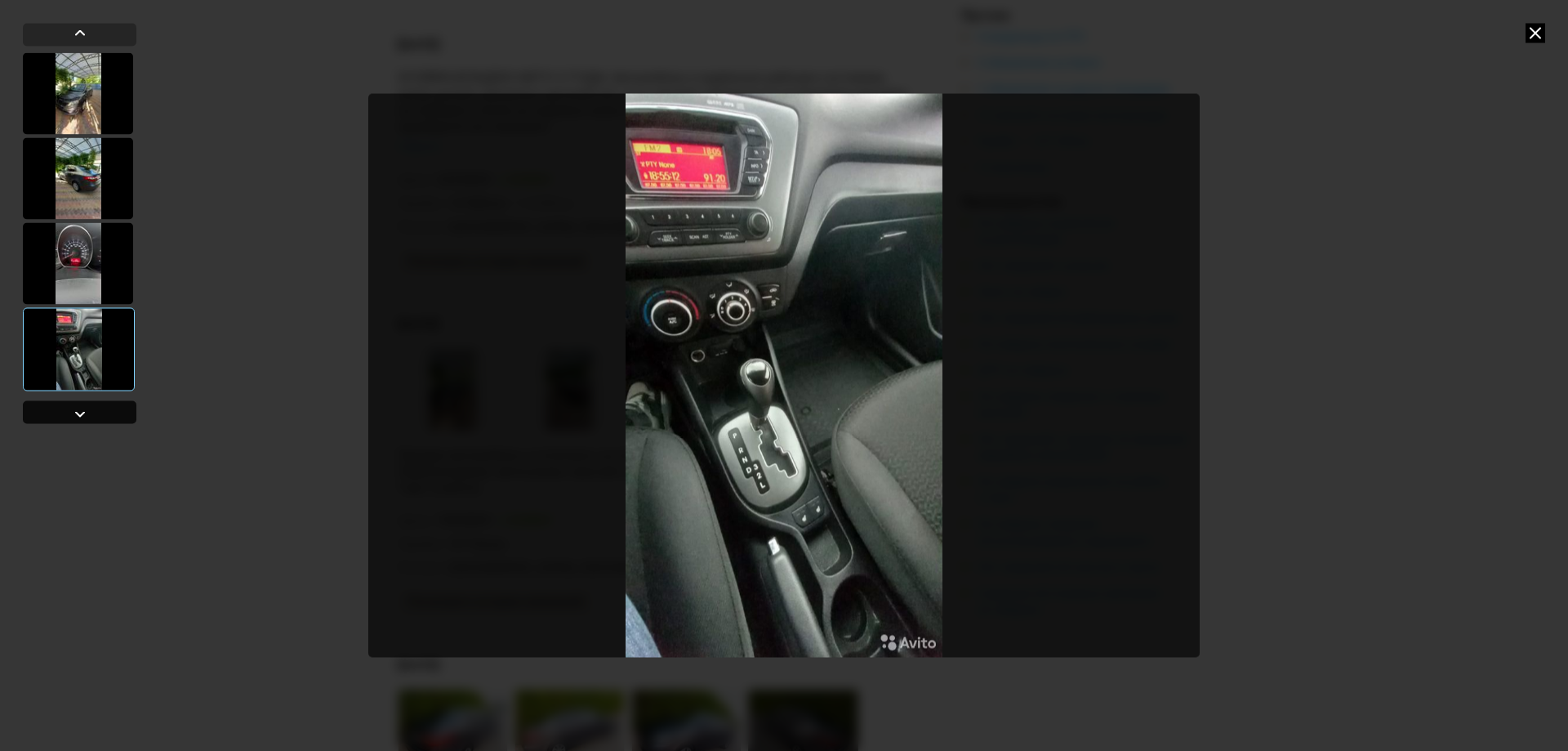
click at [101, 410] on div at bounding box center [80, 411] width 113 height 23
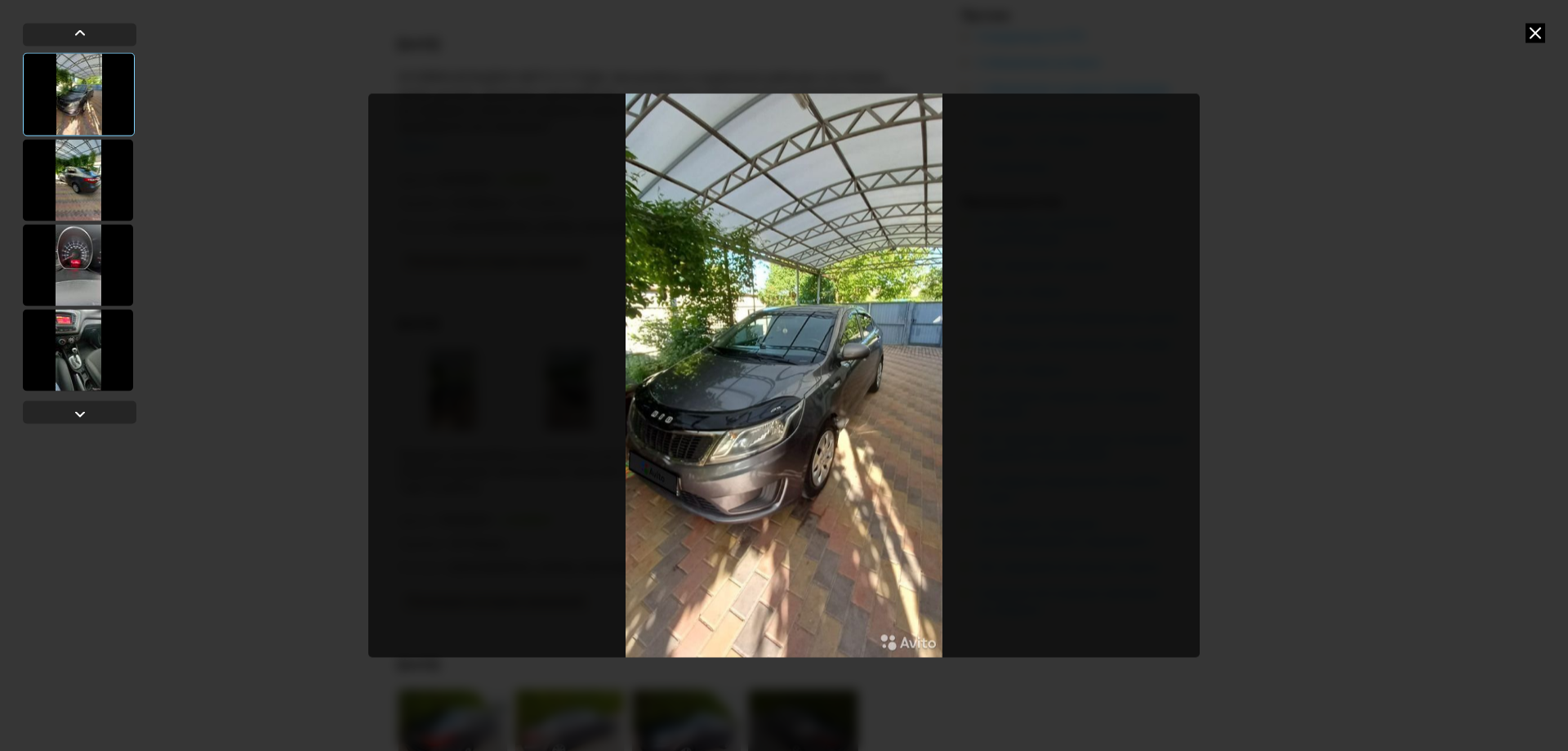
click at [1407, 320] on div at bounding box center [784, 376] width 1568 height 751
click at [1540, 32] on icon at bounding box center [1535, 33] width 20 height 20
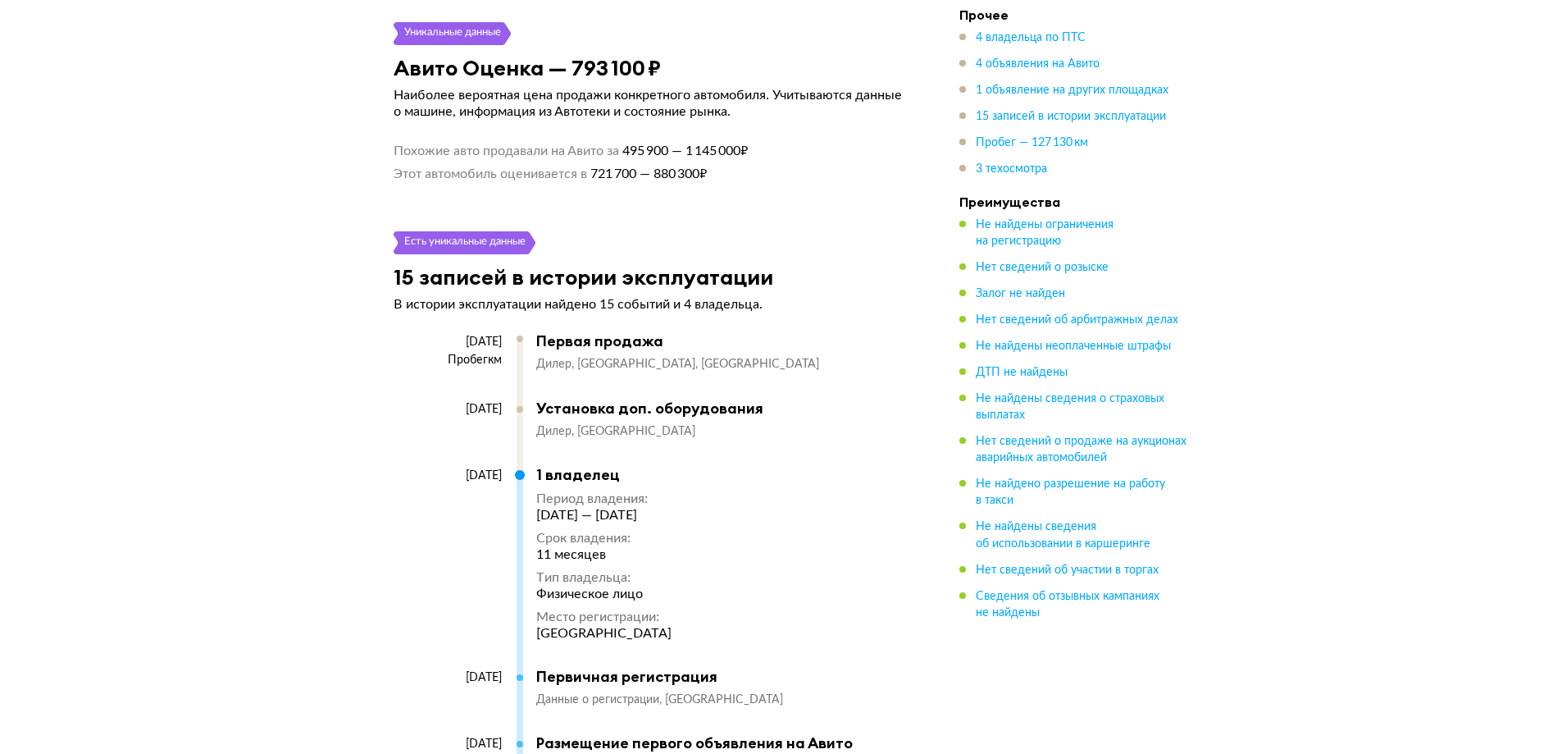
scroll to position [5000, 0]
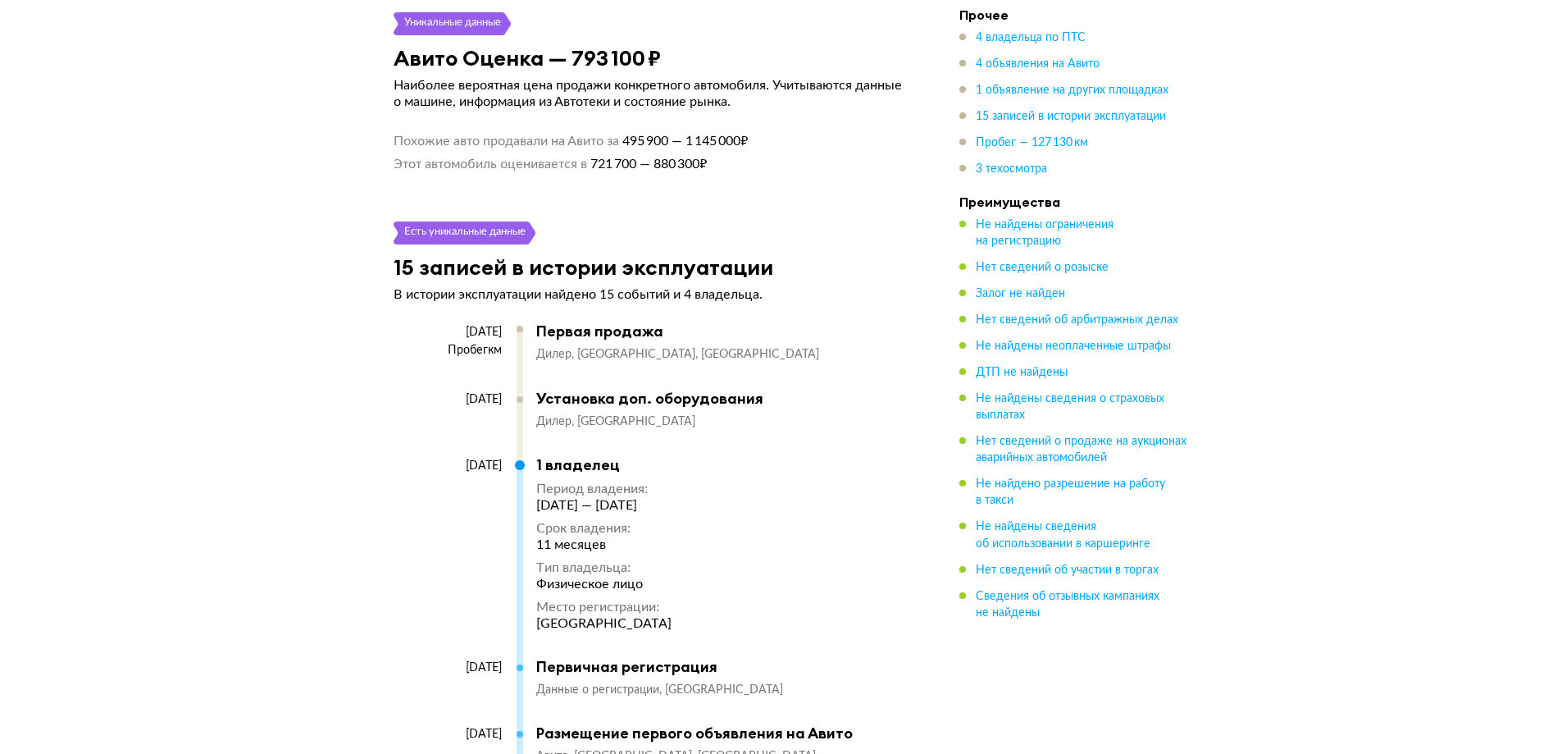
drag, startPoint x: 427, startPoint y: 304, endPoint x: 495, endPoint y: 310, distance: 67.5
click at [495, 325] on div "[DATE]" at bounding box center [448, 332] width 108 height 15
click at [481, 343] on div "Пробег км" at bounding box center [448, 350] width 108 height 15
drag, startPoint x: 597, startPoint y: 326, endPoint x: 658, endPoint y: 325, distance: 60.7
click at [651, 347] on div "Дилер Краснодарский край, Краснодар" at bounding box center [715, 355] width 358 height 16
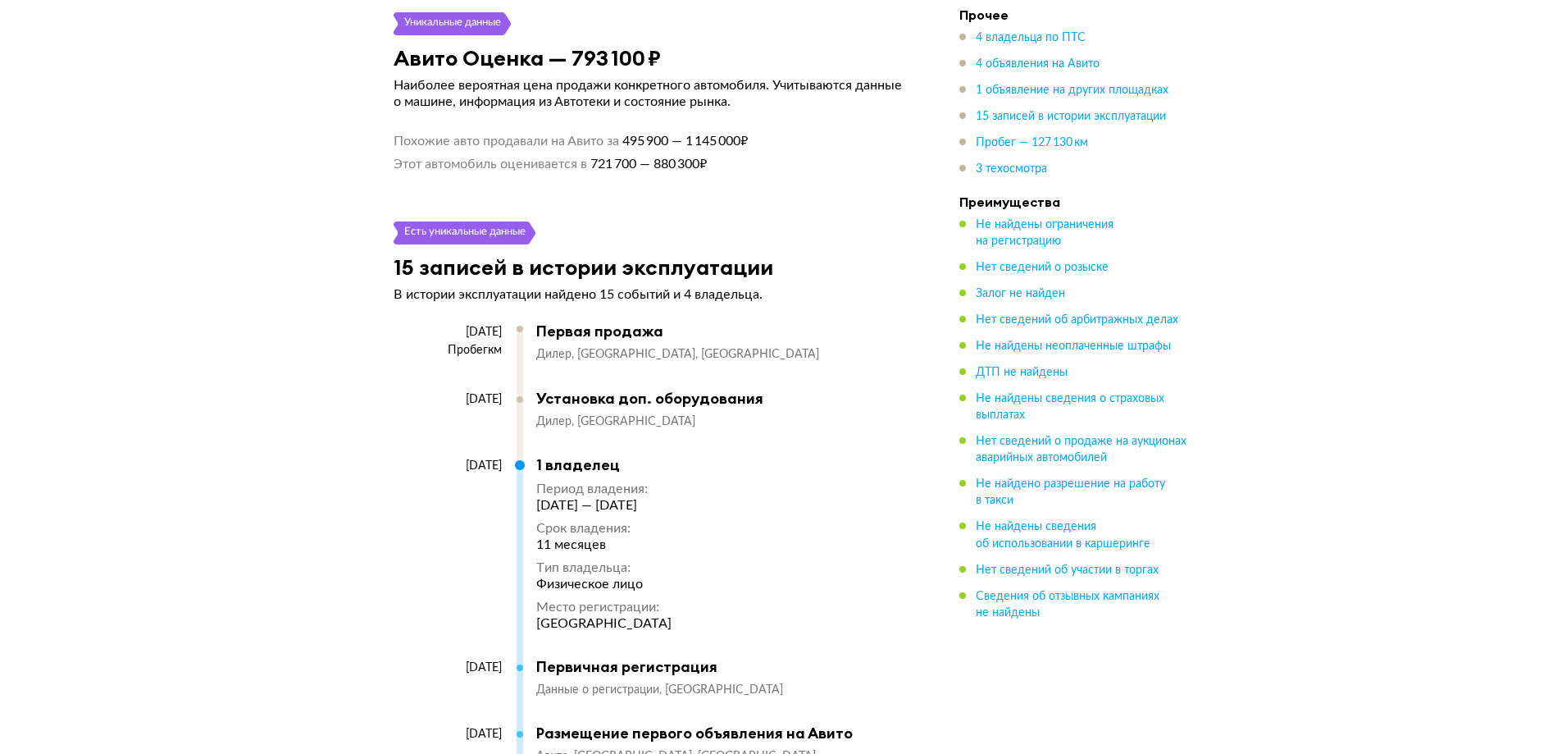
click at [681, 349] on span "[GEOGRAPHIC_DATA], [GEOGRAPHIC_DATA]" at bounding box center [698, 354] width 242 height 11
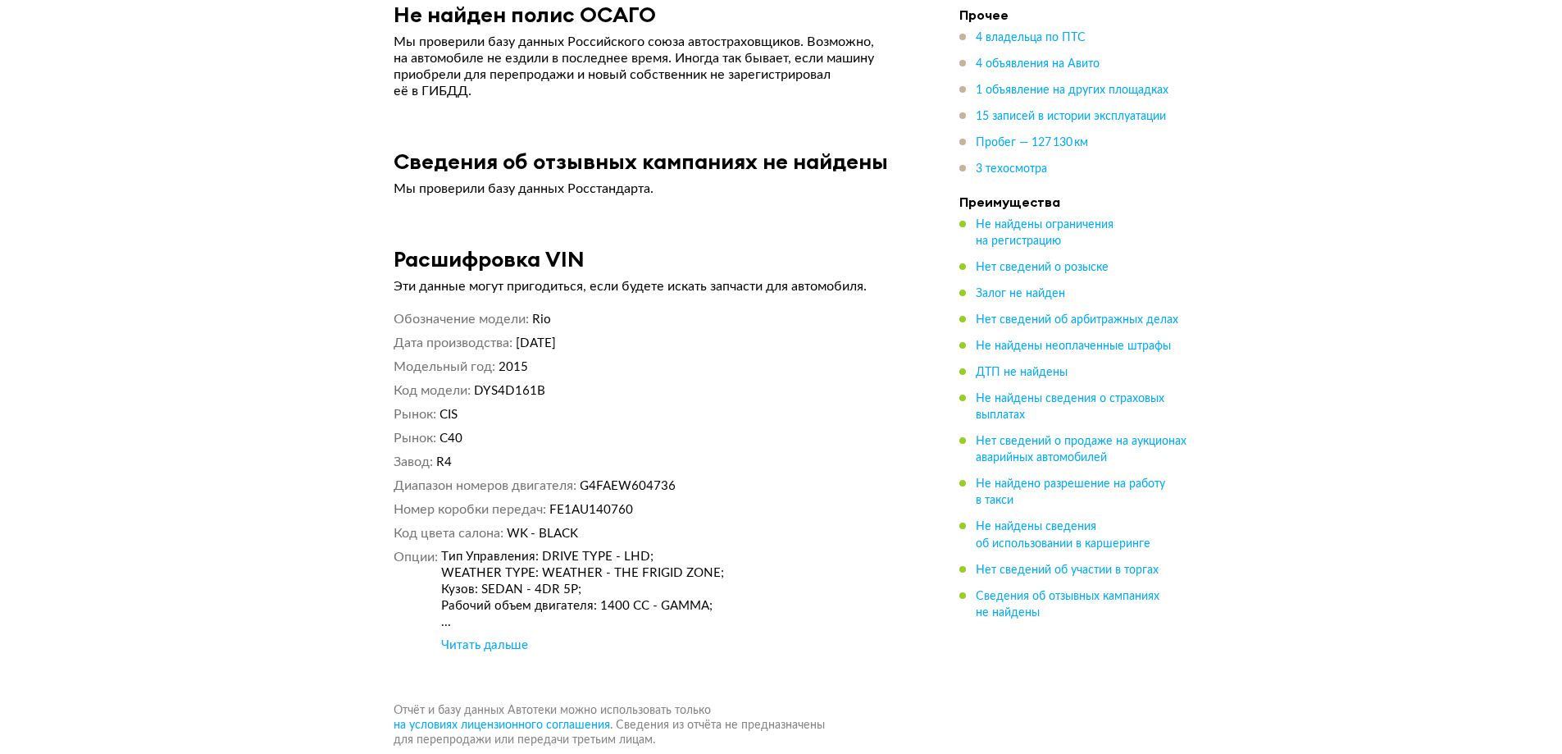
scroll to position [8444, 0]
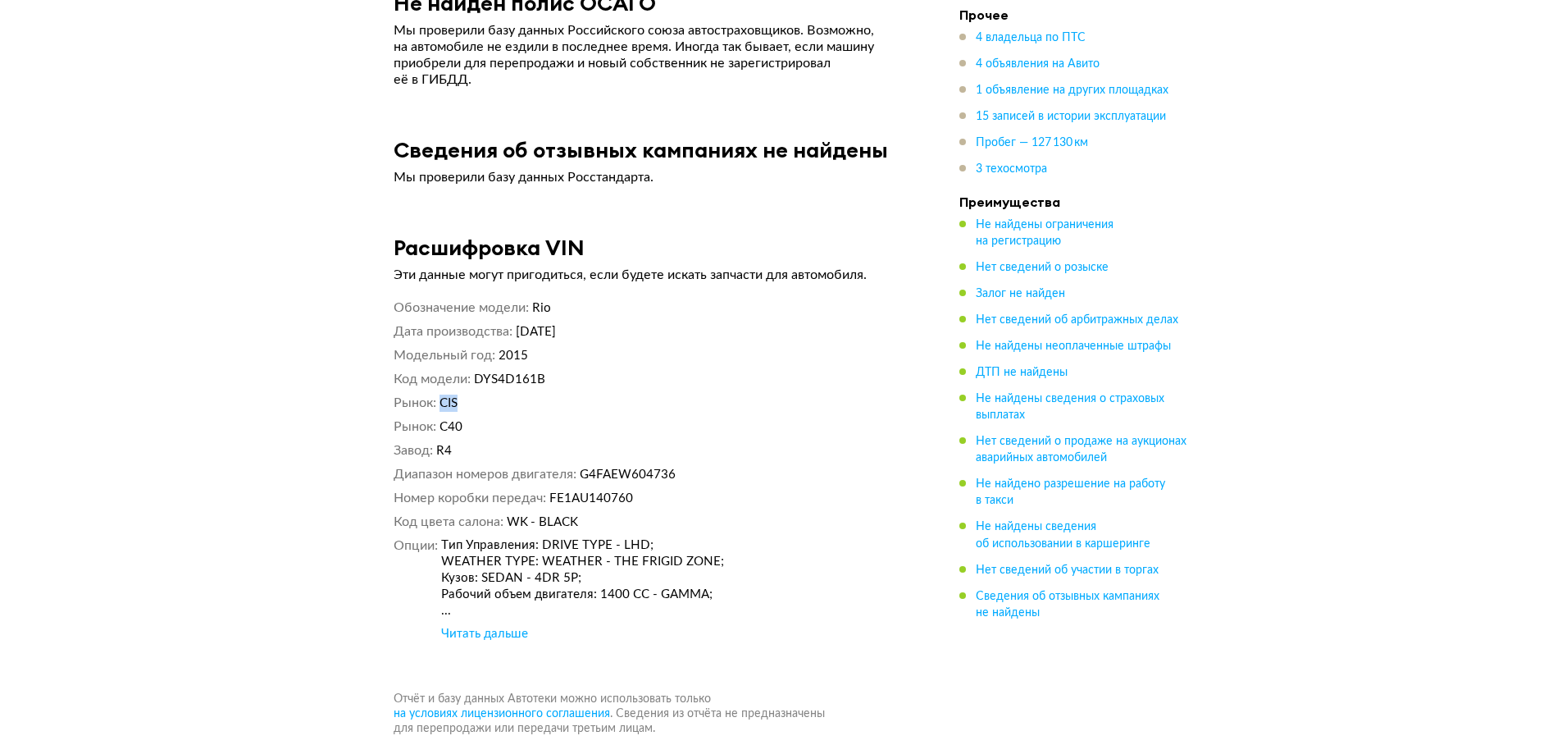
drag, startPoint x: 444, startPoint y: 365, endPoint x: 463, endPoint y: 366, distance: 18.9
click at [460, 394] on dd "CIS" at bounding box center [675, 402] width 471 height 17
click at [474, 394] on dd "CIS" at bounding box center [675, 402] width 471 height 17
drag, startPoint x: 500, startPoint y: 319, endPoint x: 528, endPoint y: 323, distance: 28.2
click at [528, 347] on dd "2015" at bounding box center [705, 355] width 412 height 17
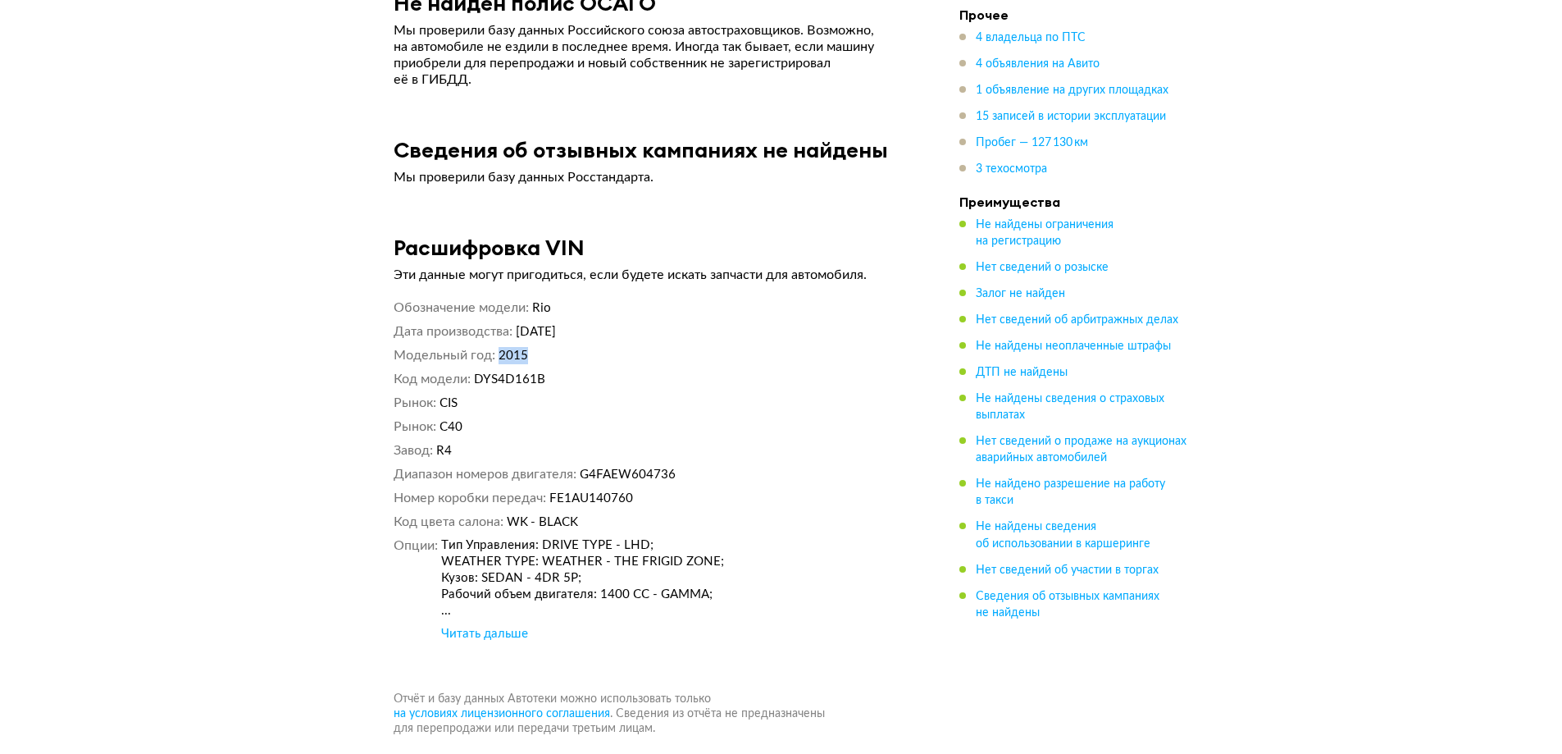
click at [531, 347] on dd "2015" at bounding box center [705, 355] width 412 height 17
drag, startPoint x: 504, startPoint y: 320, endPoint x: 523, endPoint y: 321, distance: 19.7
click at [523, 349] on span "2015" at bounding box center [514, 355] width 30 height 12
click at [557, 347] on dd "2015" at bounding box center [705, 355] width 412 height 17
click at [511, 626] on div "Читать дальше" at bounding box center [484, 634] width 87 height 16
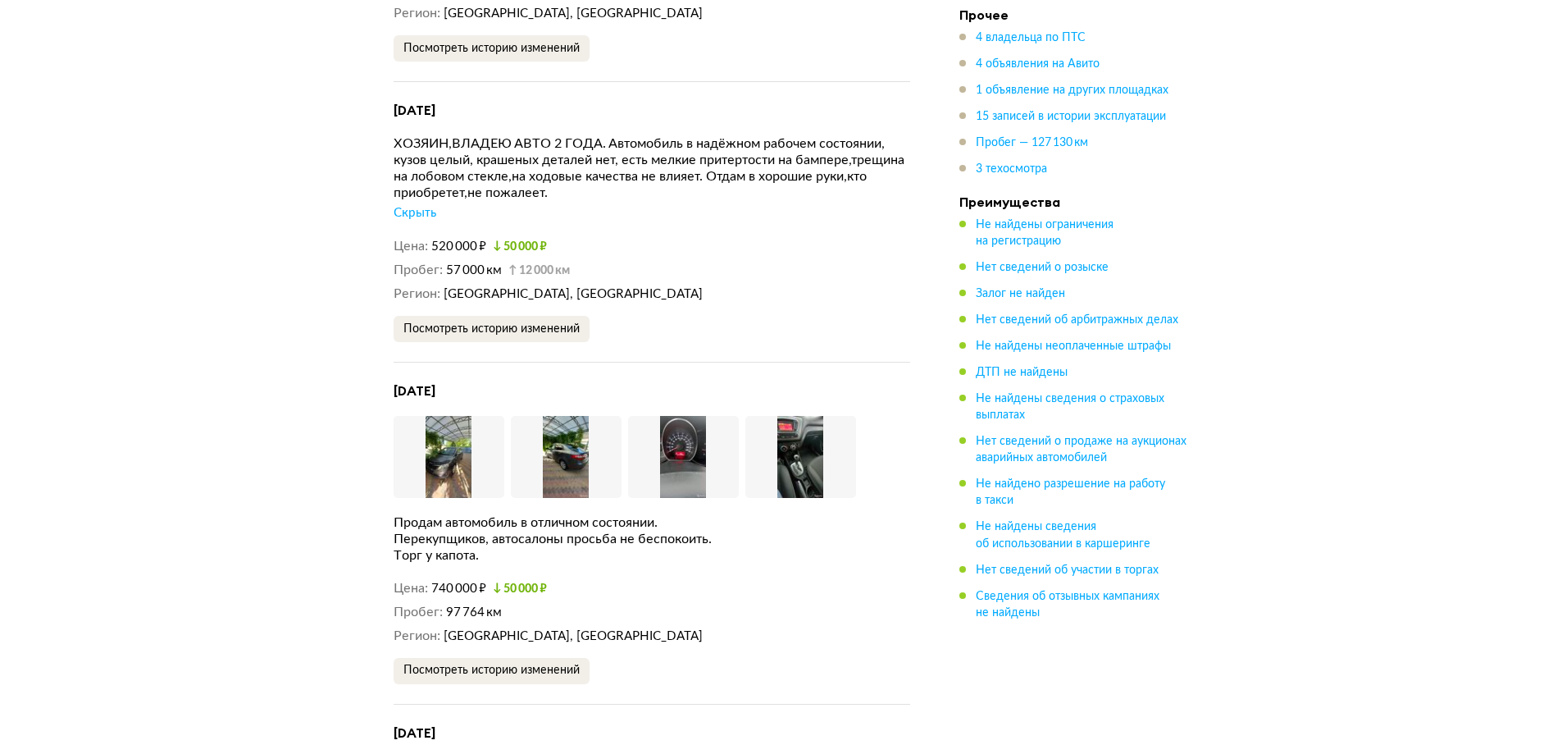
scroll to position [3688, 0]
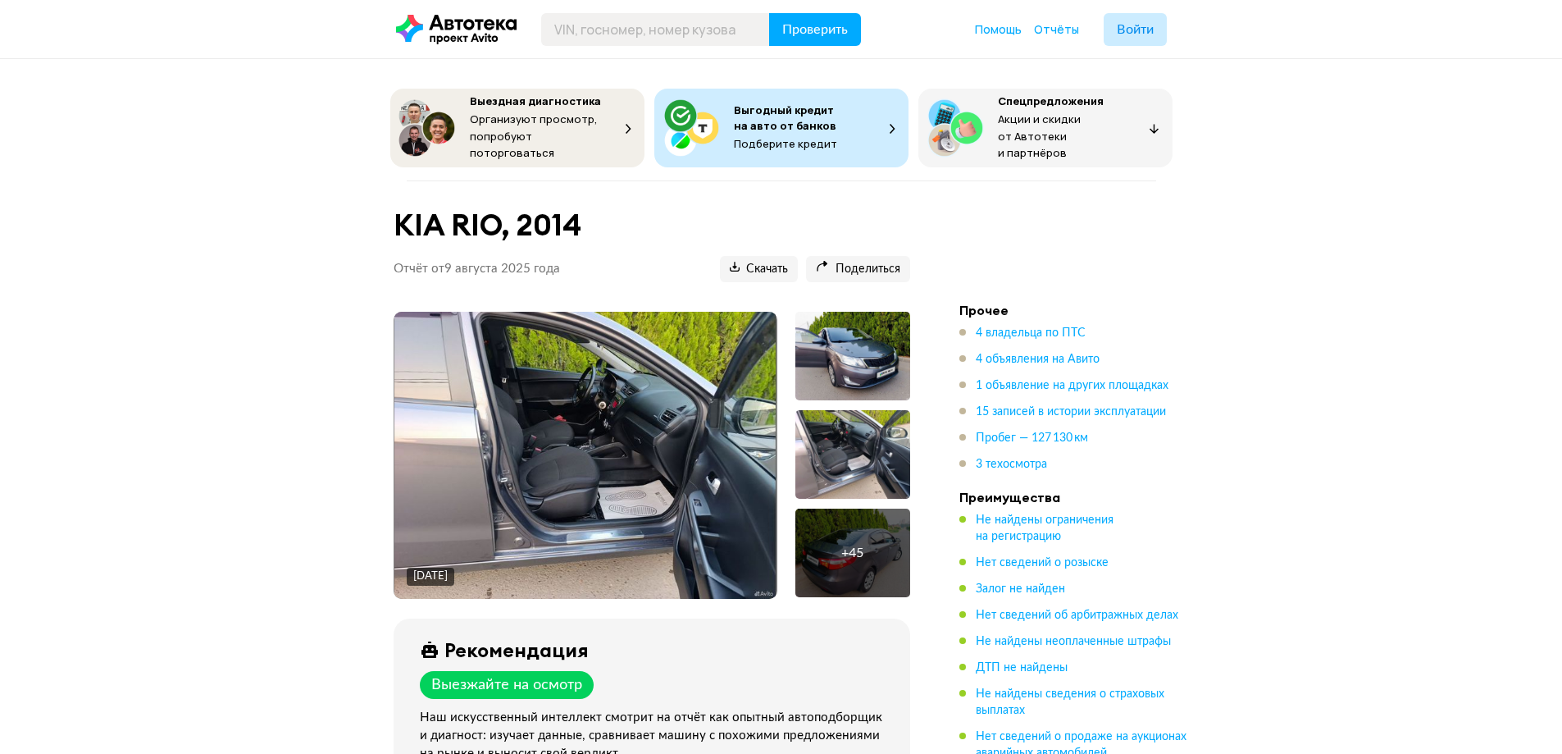
click at [649, 410] on img at bounding box center [584, 455] width 381 height 287
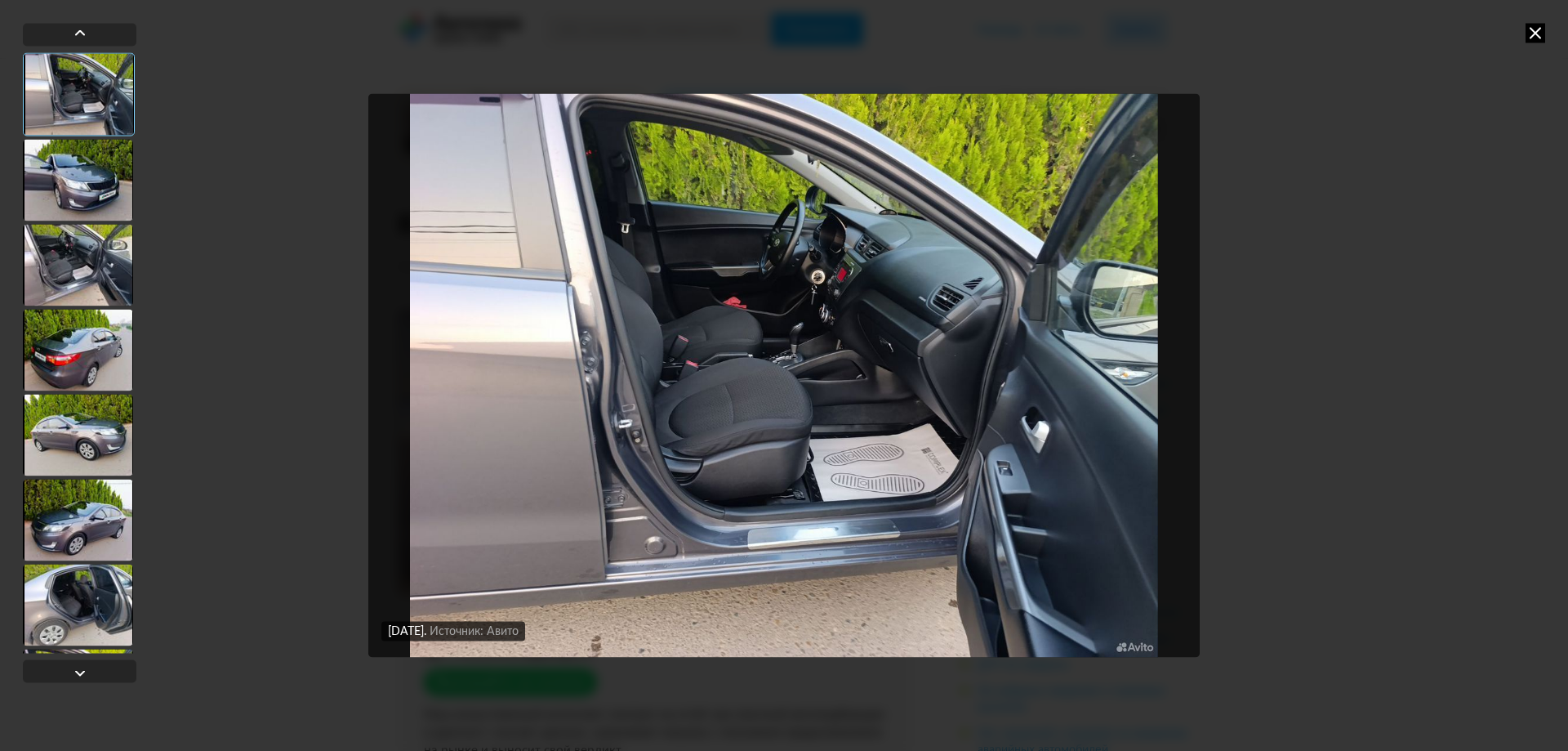
click at [62, 179] on div at bounding box center [78, 179] width 111 height 82
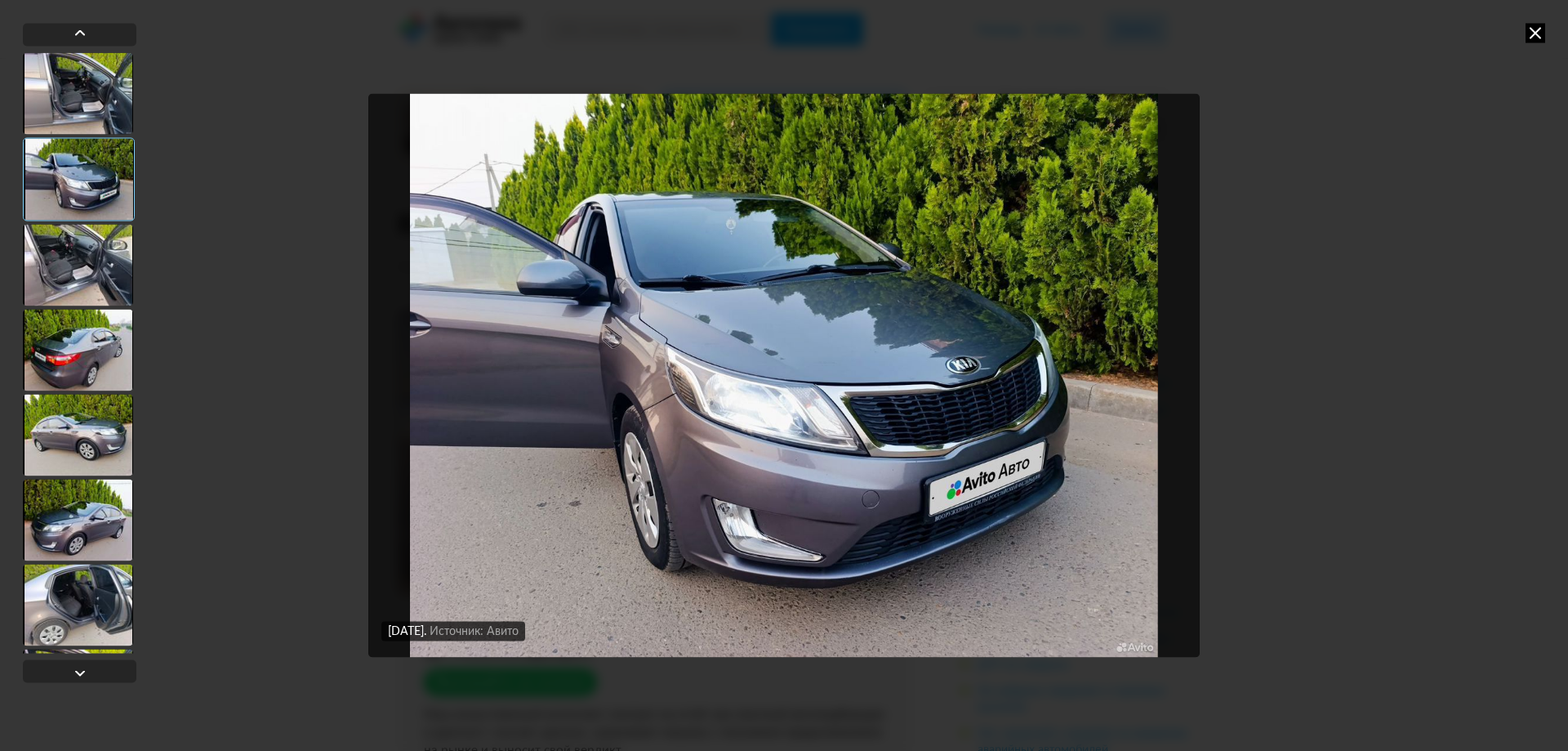
click at [98, 305] on div at bounding box center [78, 265] width 111 height 82
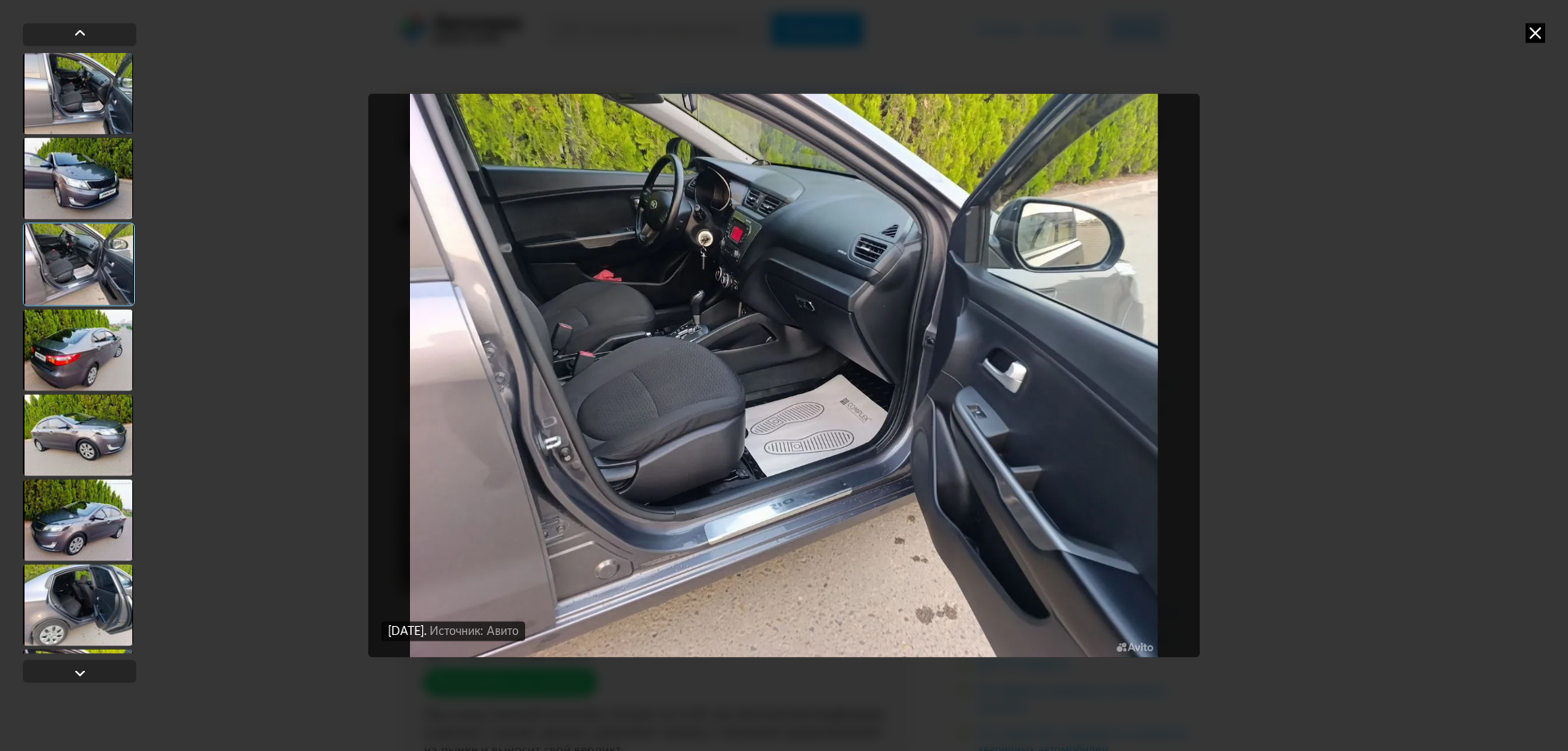
click at [93, 85] on div at bounding box center [78, 93] width 111 height 82
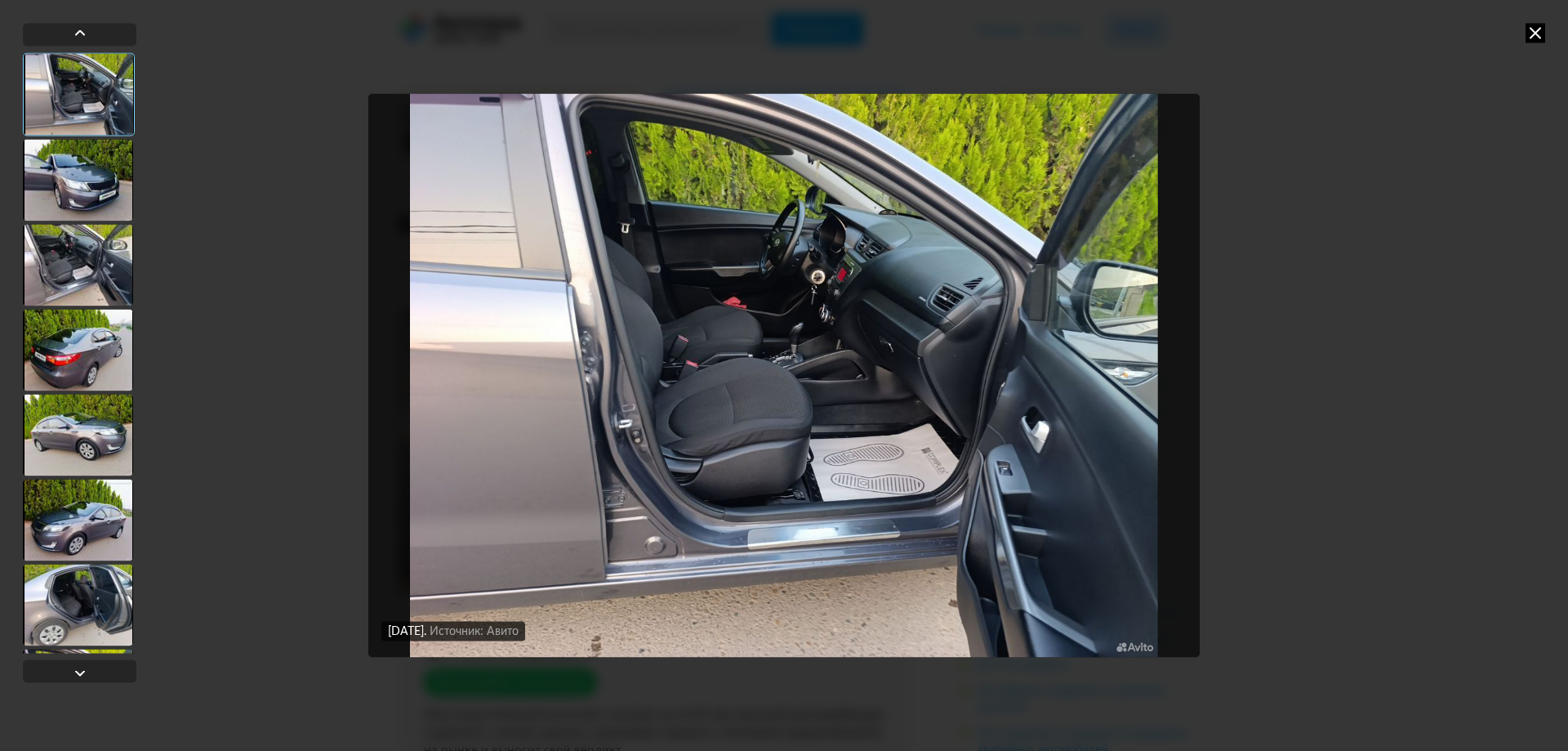
click at [70, 254] on div at bounding box center [78, 265] width 111 height 82
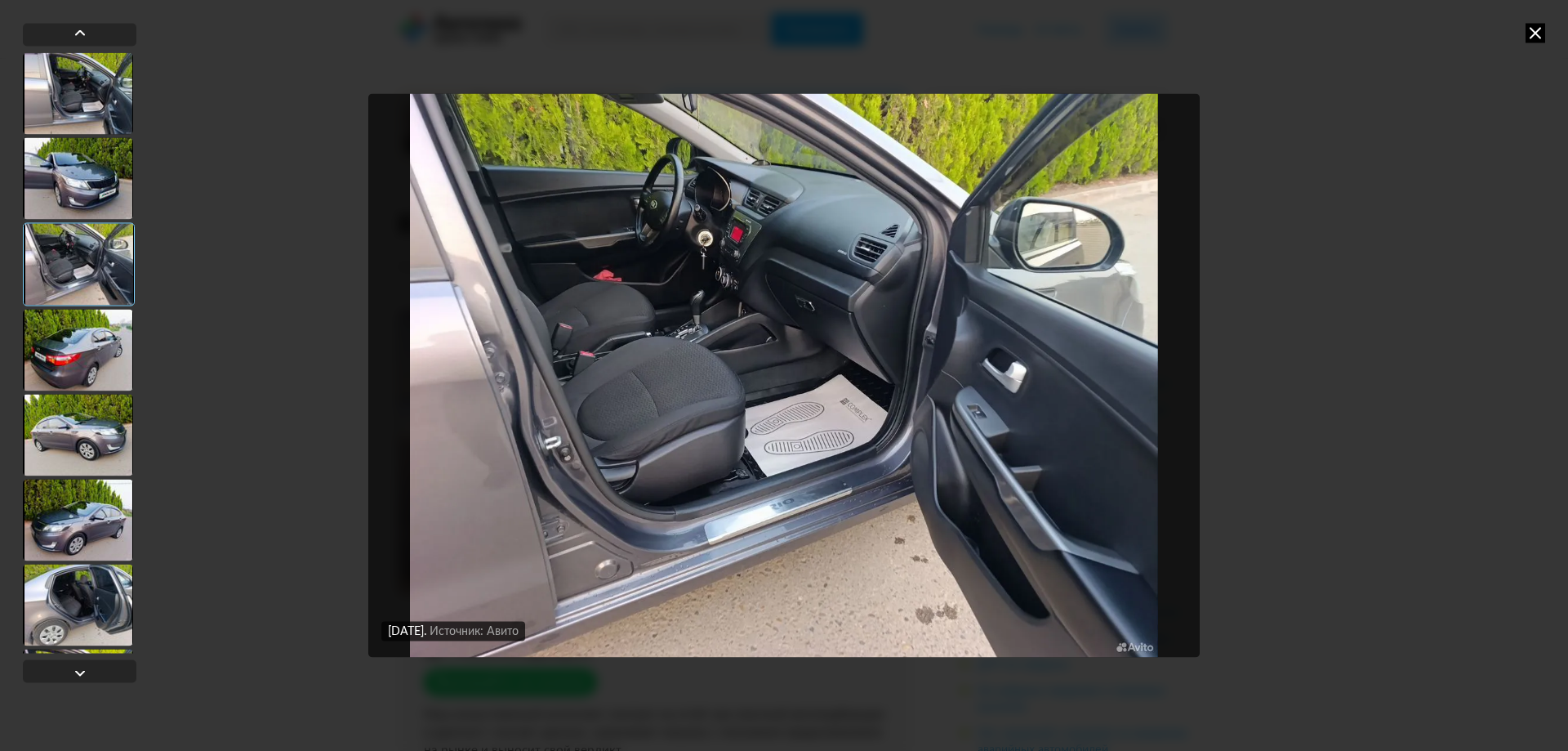
click at [85, 85] on div at bounding box center [78, 93] width 111 height 82
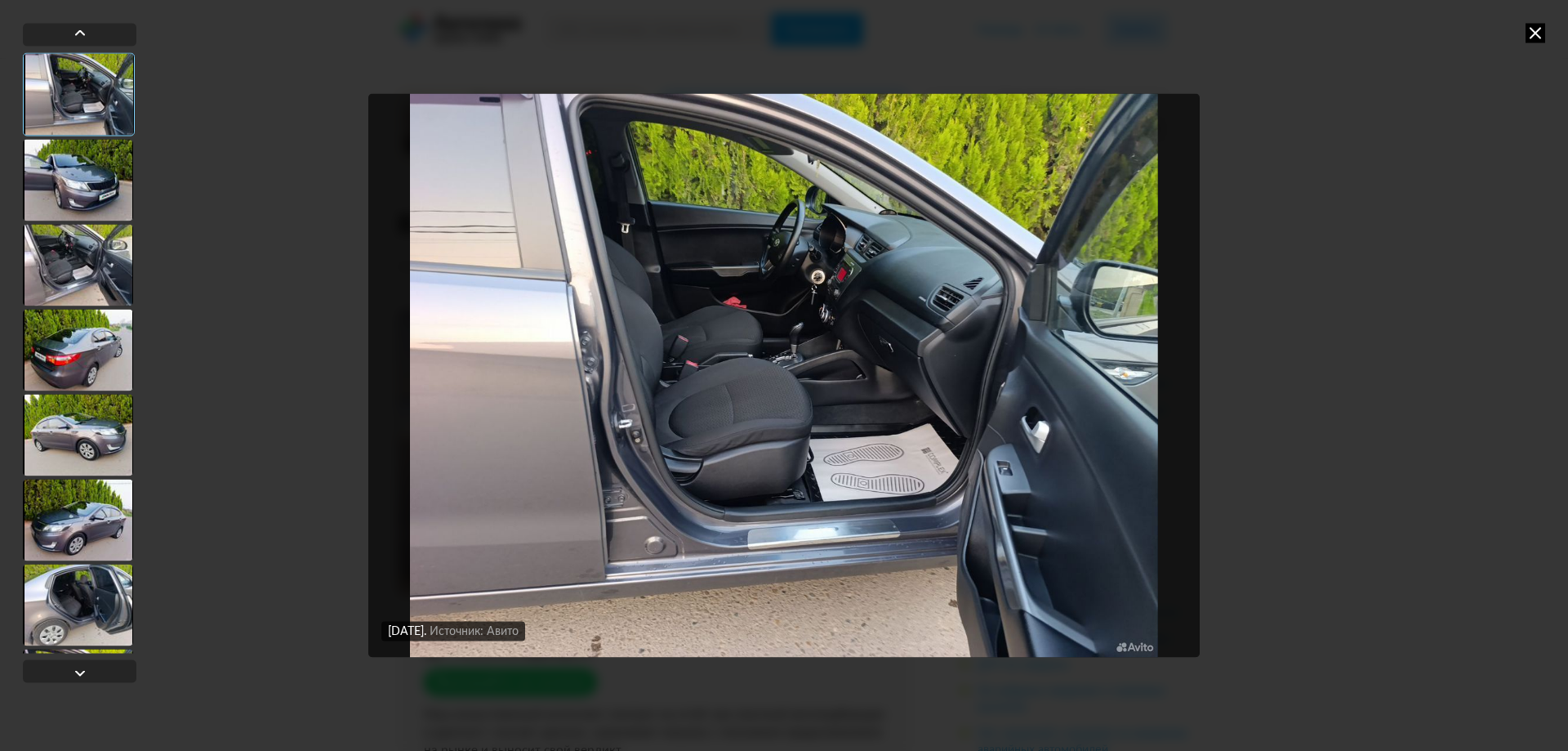
click at [71, 274] on div at bounding box center [78, 265] width 111 height 82
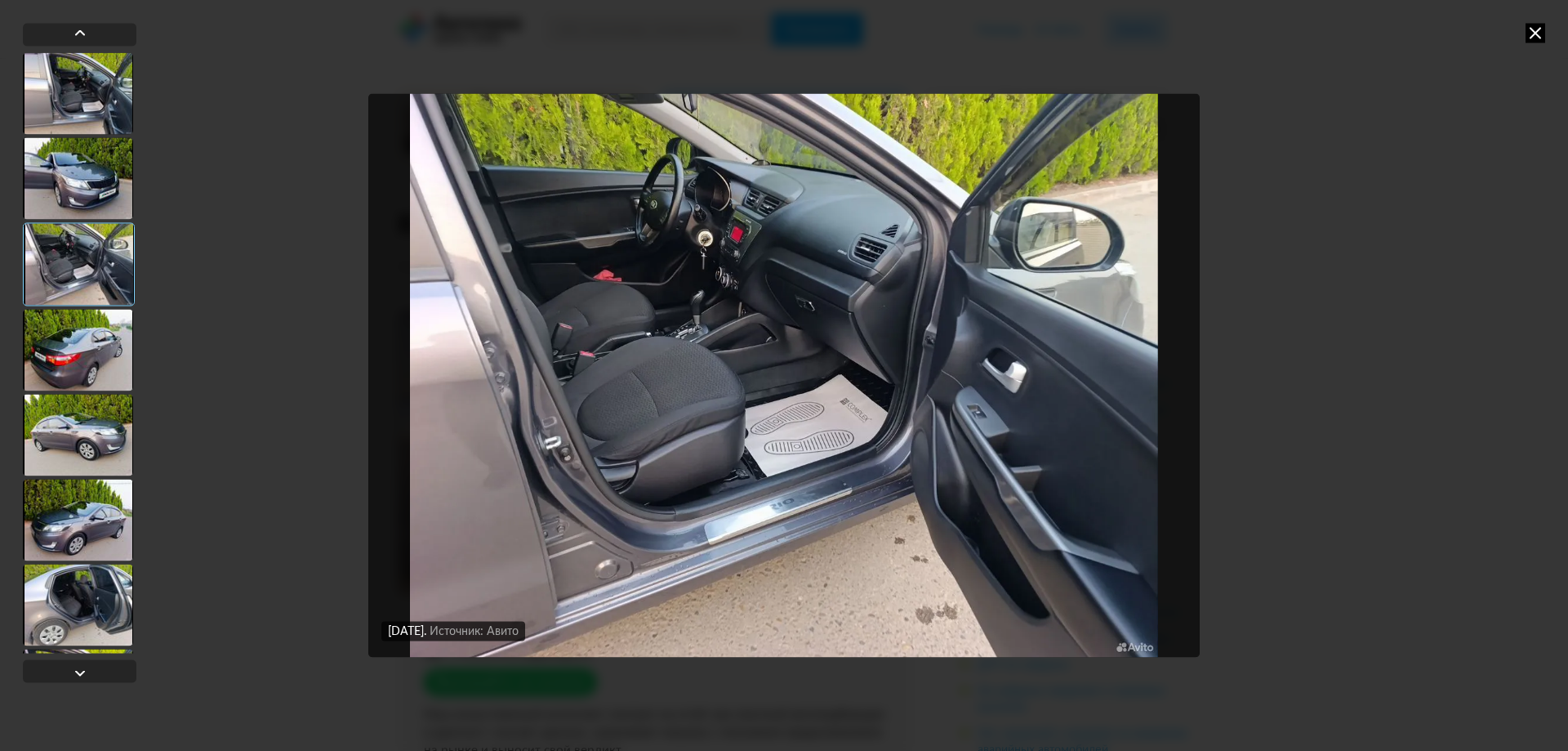
click at [63, 82] on div at bounding box center [78, 93] width 111 height 82
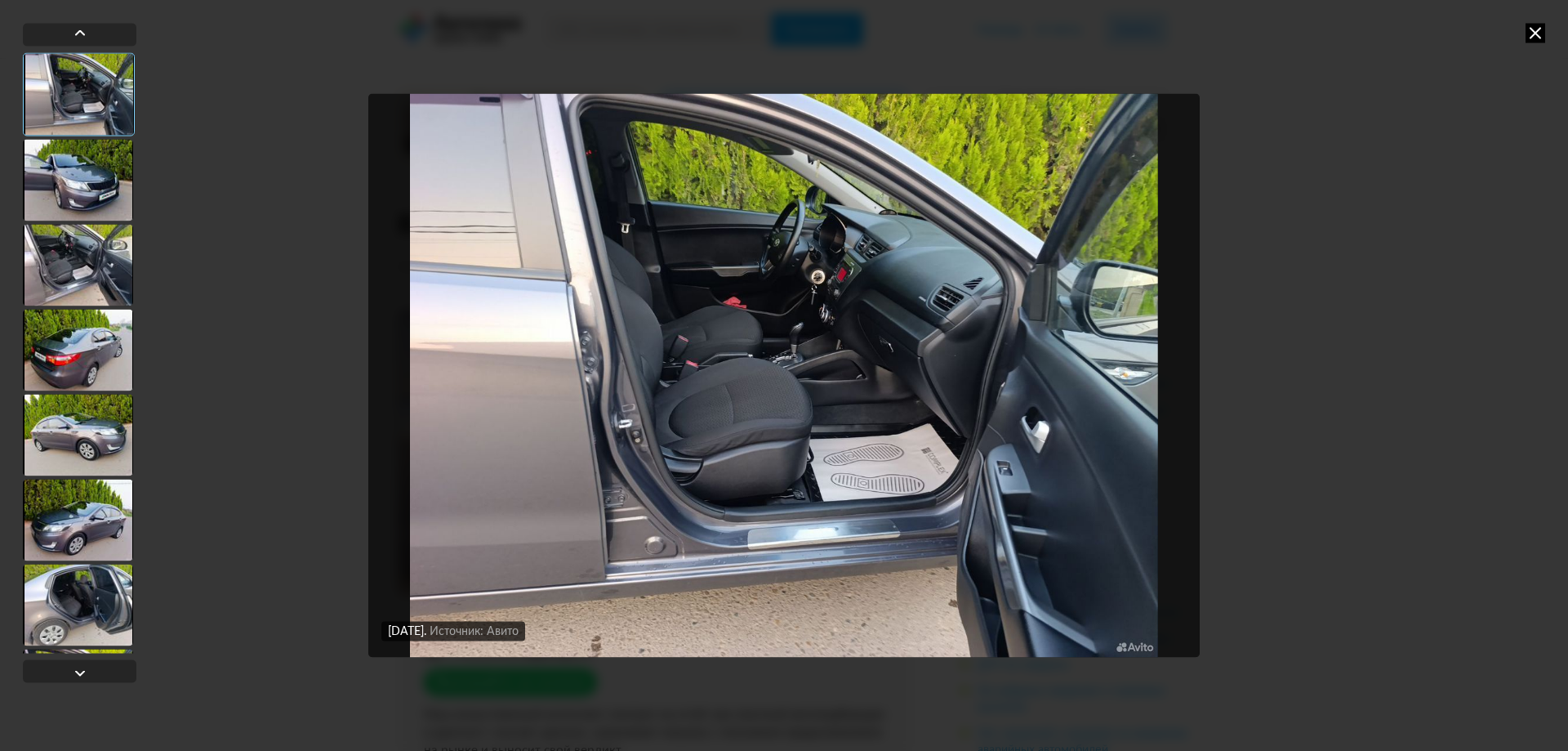
click at [72, 261] on div at bounding box center [78, 265] width 111 height 82
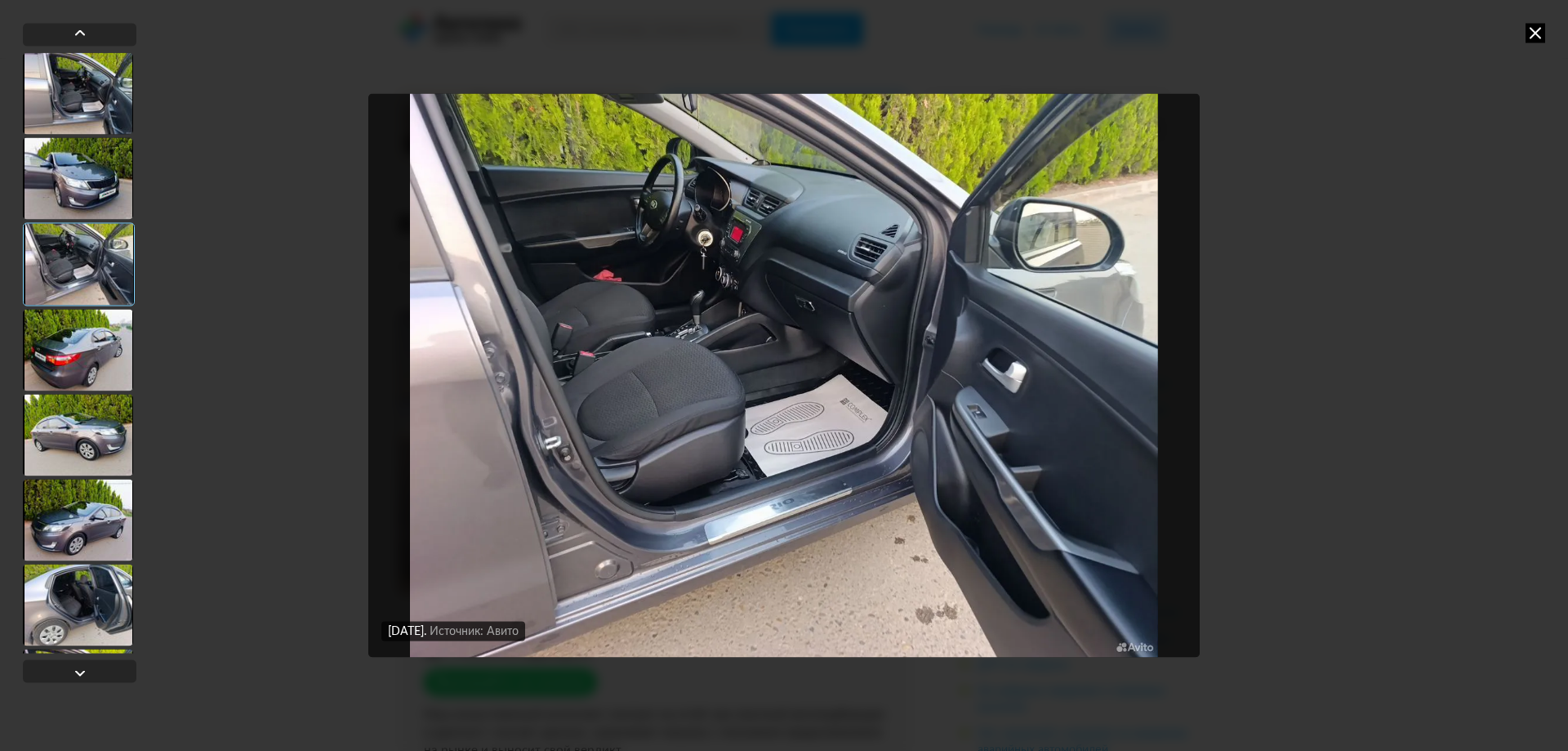
click at [76, 348] on div at bounding box center [78, 350] width 111 height 82
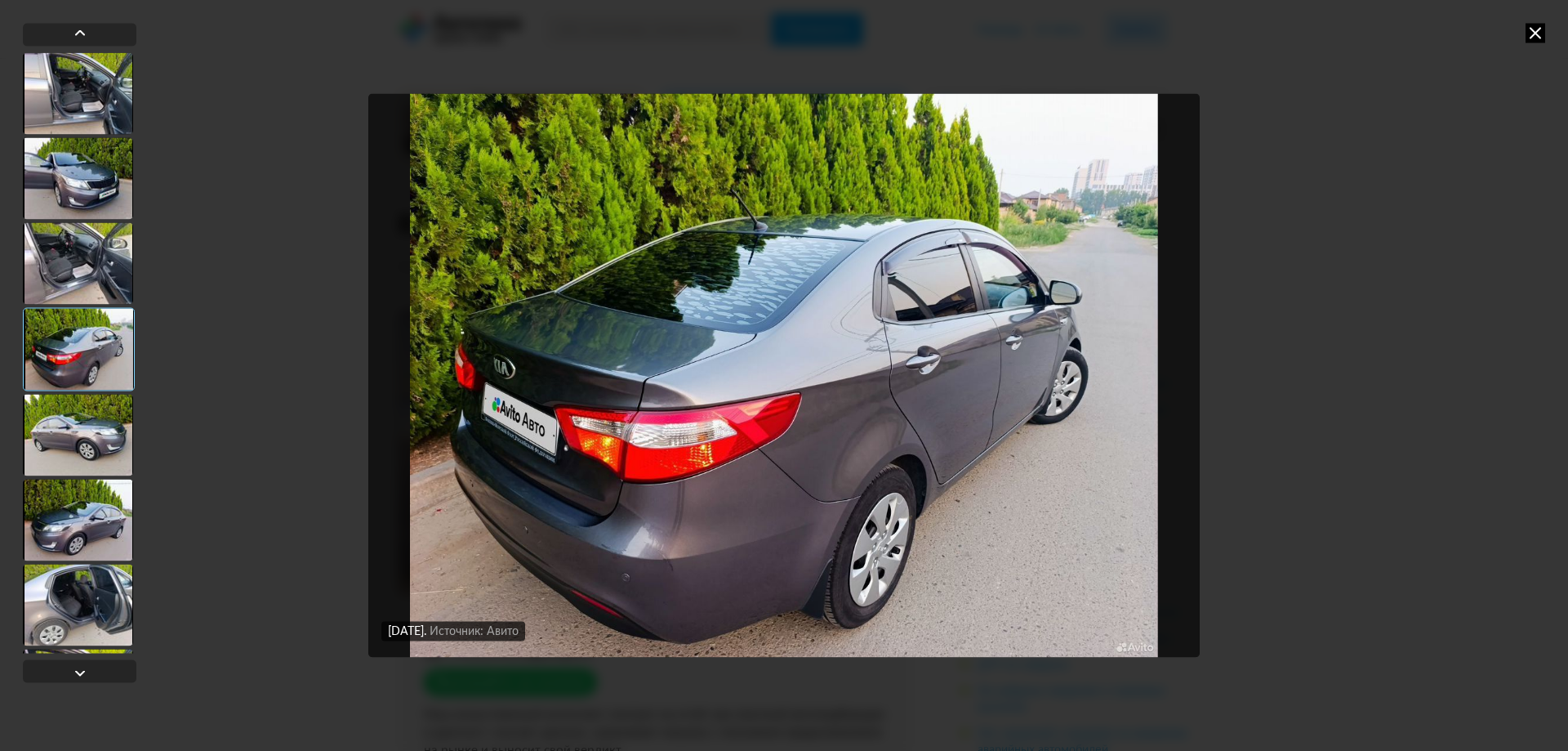
click at [77, 427] on div at bounding box center [78, 434] width 111 height 82
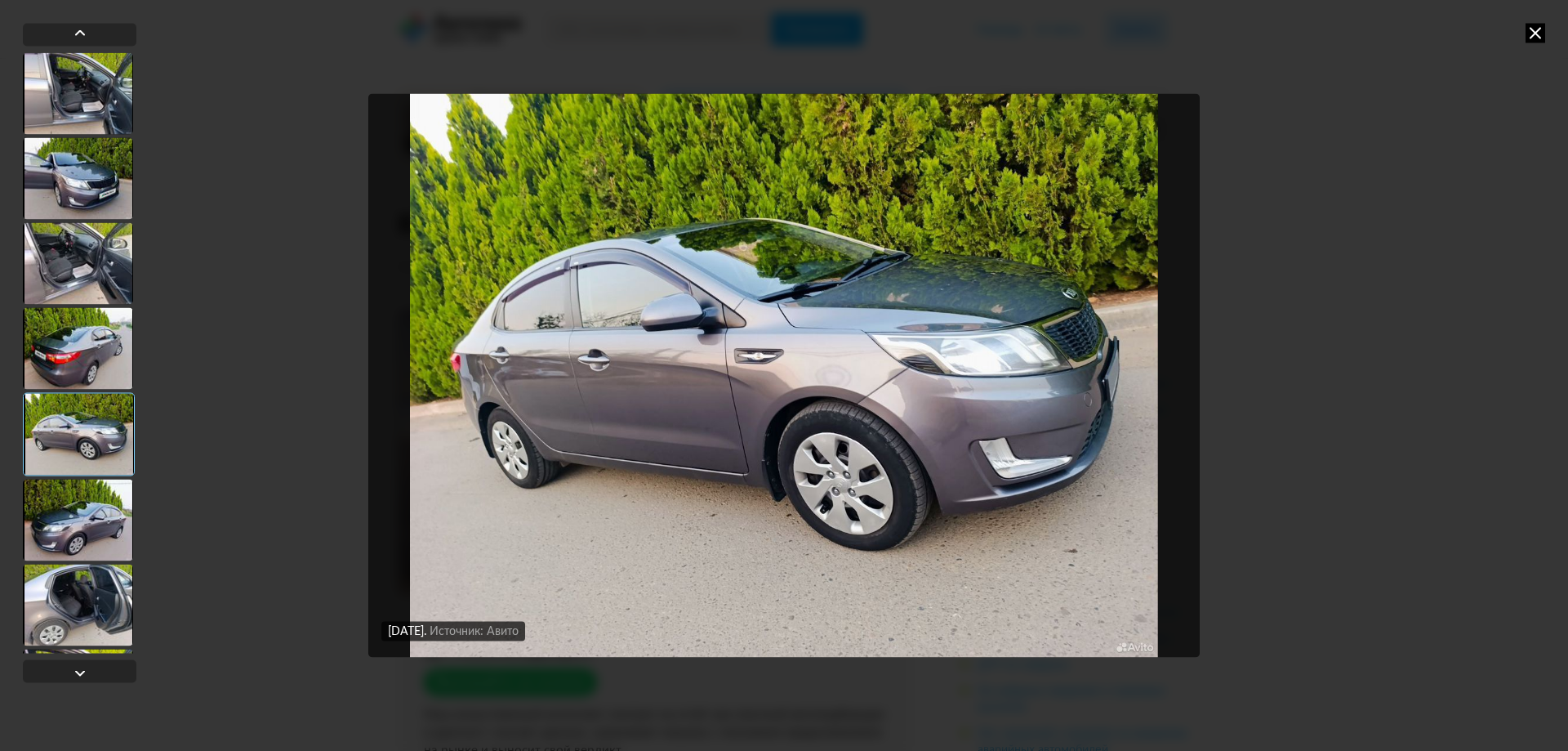
click at [1531, 32] on icon at bounding box center [1535, 33] width 20 height 20
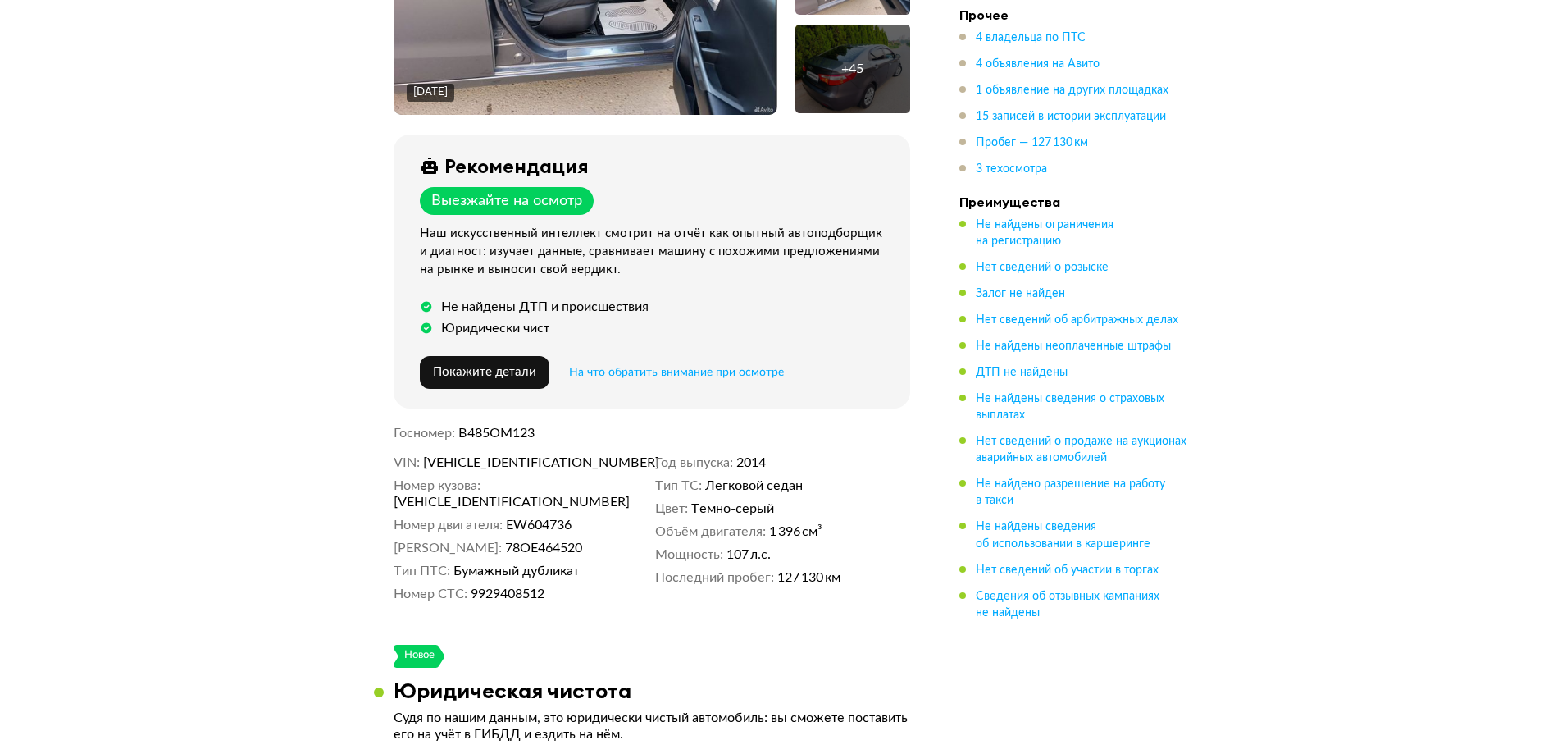
scroll to position [492, 0]
